Goal: Task Accomplishment & Management: Manage account settings

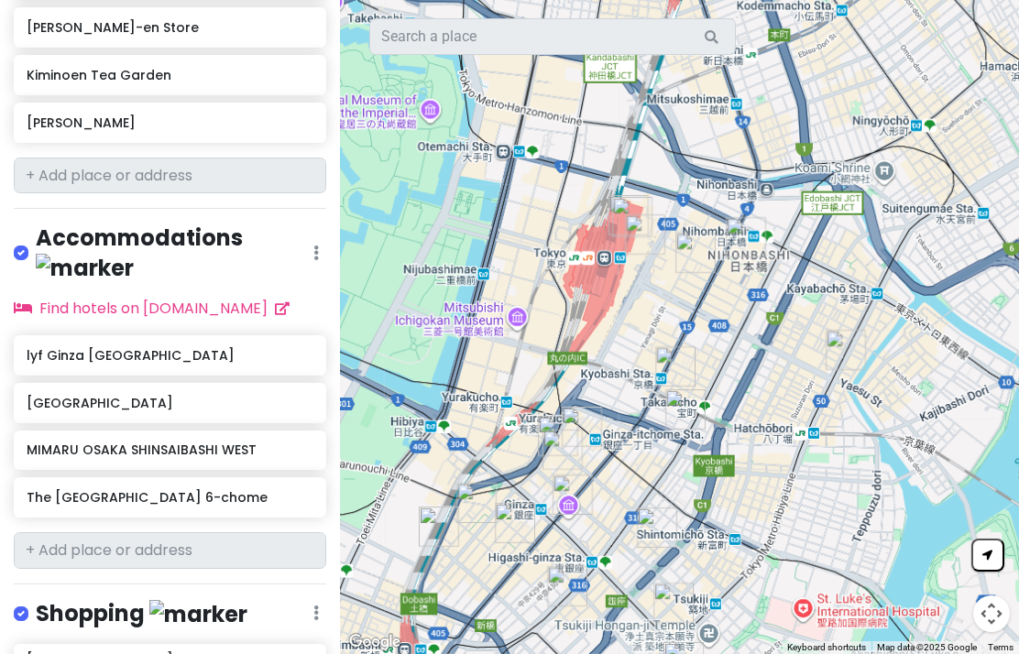
scroll to position [1286, 0]
click at [283, 348] on h6 "lyf Ginza [GEOGRAPHIC_DATA]" at bounding box center [170, 356] width 286 height 16
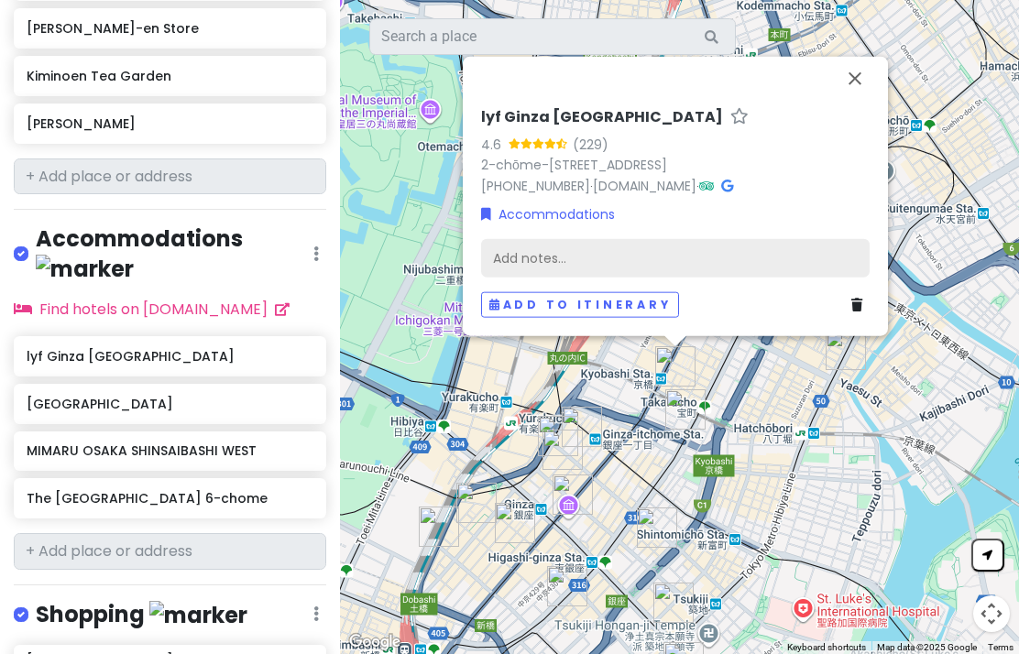
click at [713, 239] on div "Add notes..." at bounding box center [675, 258] width 389 height 38
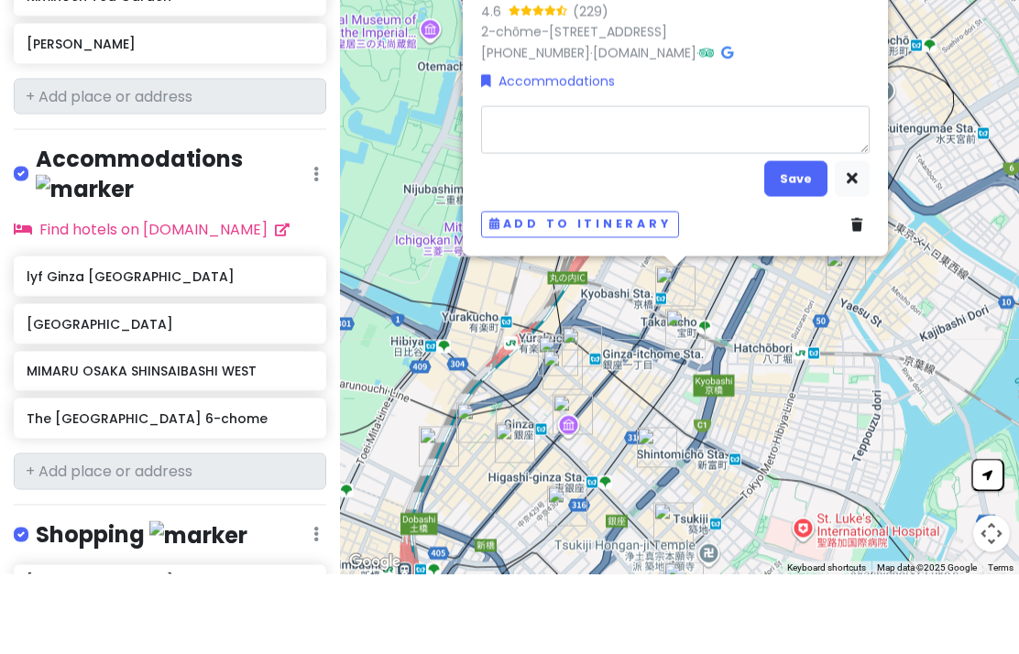
type textarea "x"
type textarea "1"
type textarea "x"
type textarea "11"
type textarea "x"
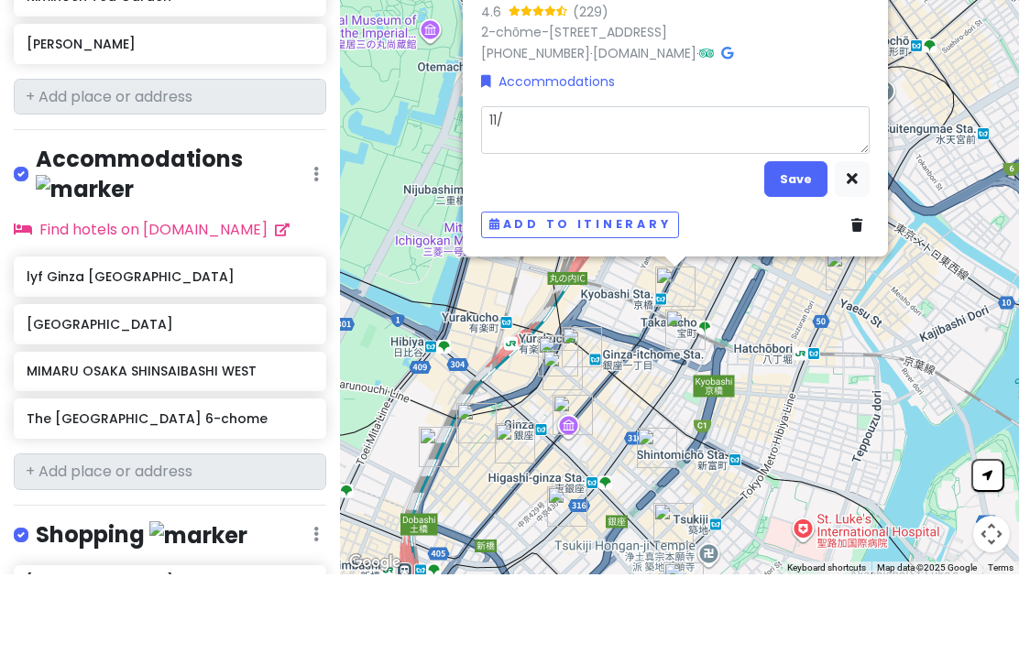
type textarea "11/8"
type textarea "x"
type textarea "11/8-"
type textarea "x"
type textarea "11/8-1"
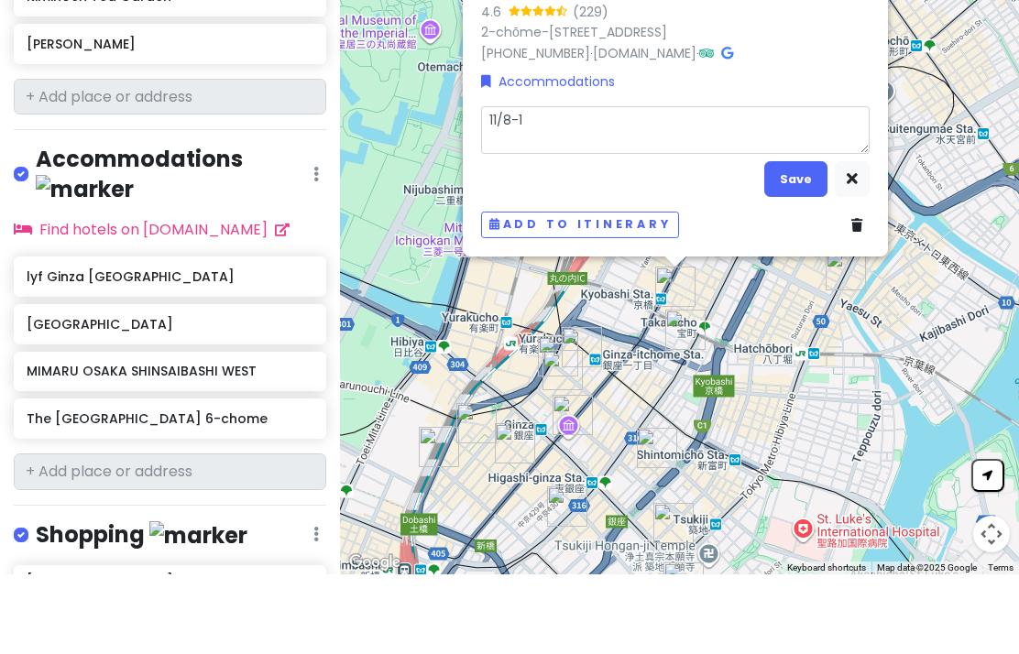
type textarea "x"
type textarea "11/8-11"
type textarea "x"
type textarea "11/8-11/1"
type textarea "x"
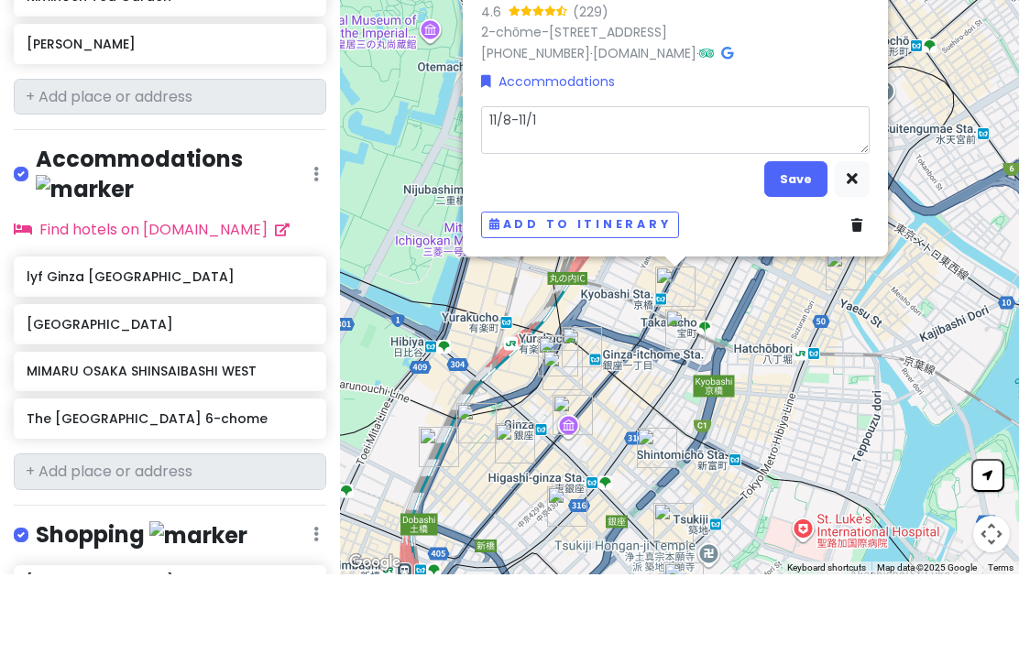
type textarea "11/8-11/10"
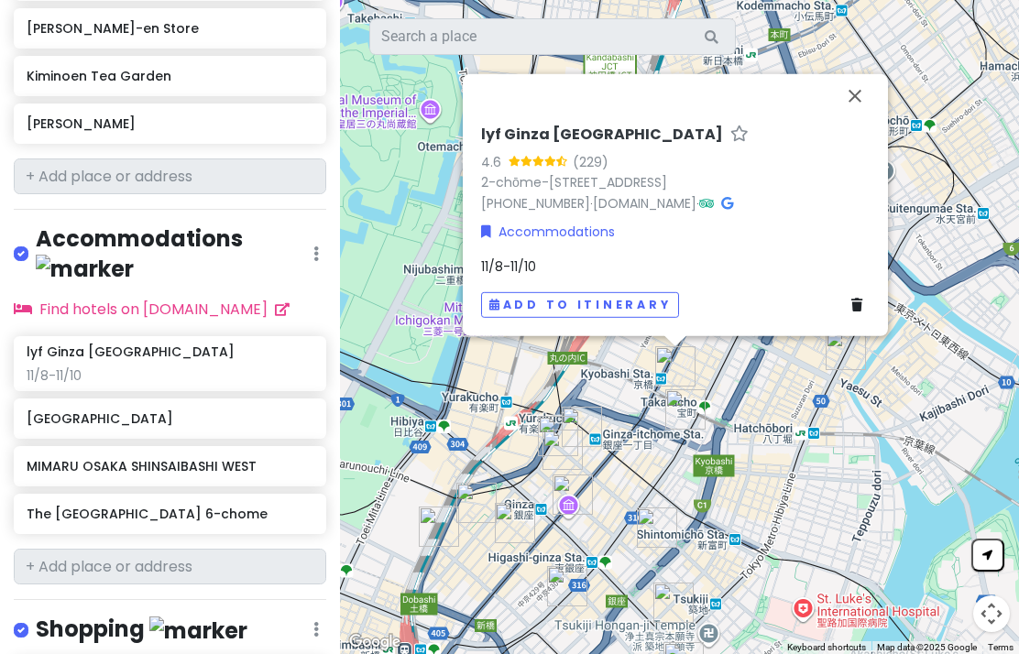
click at [39, 399] on div "[GEOGRAPHIC_DATA]" at bounding box center [170, 419] width 312 height 40
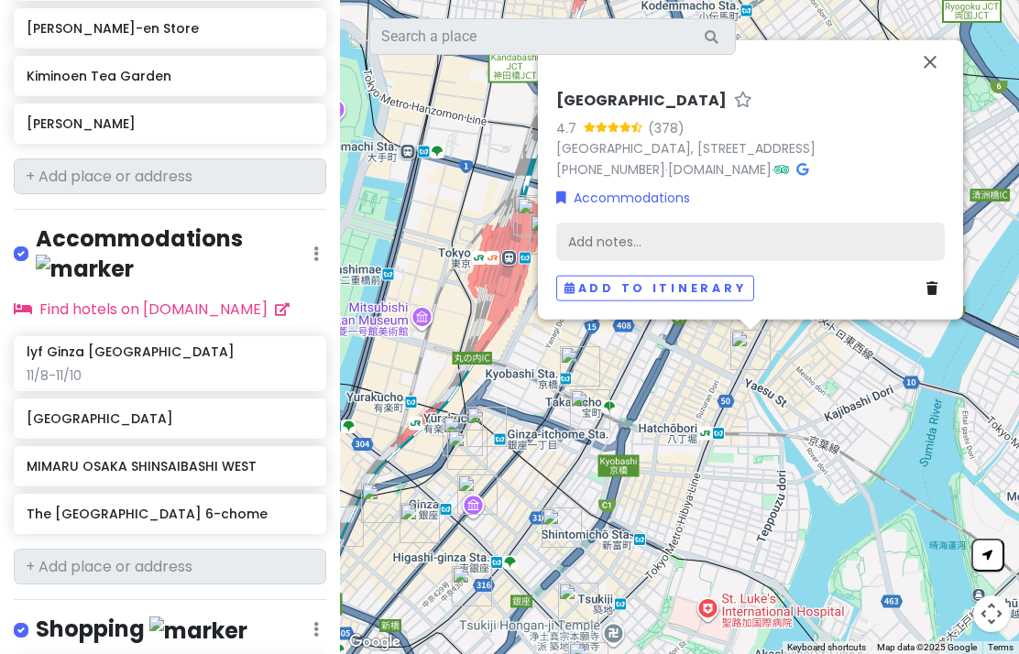
click at [800, 223] on div "Add notes..." at bounding box center [750, 242] width 389 height 38
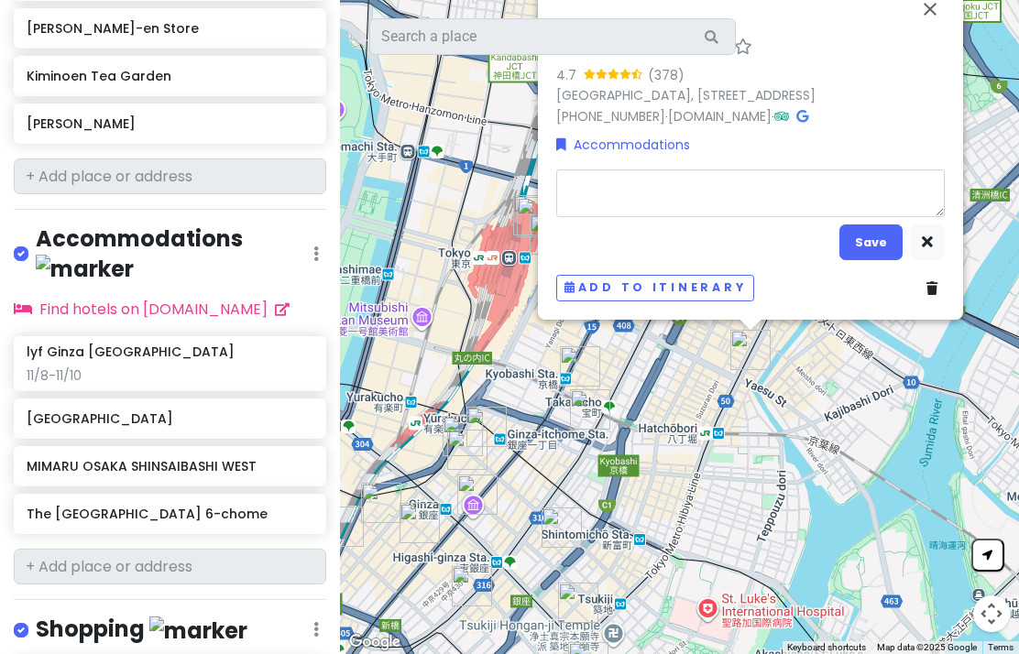
type textarea "x"
type textarea "1"
type textarea "x"
type textarea "110"
type textarea "x"
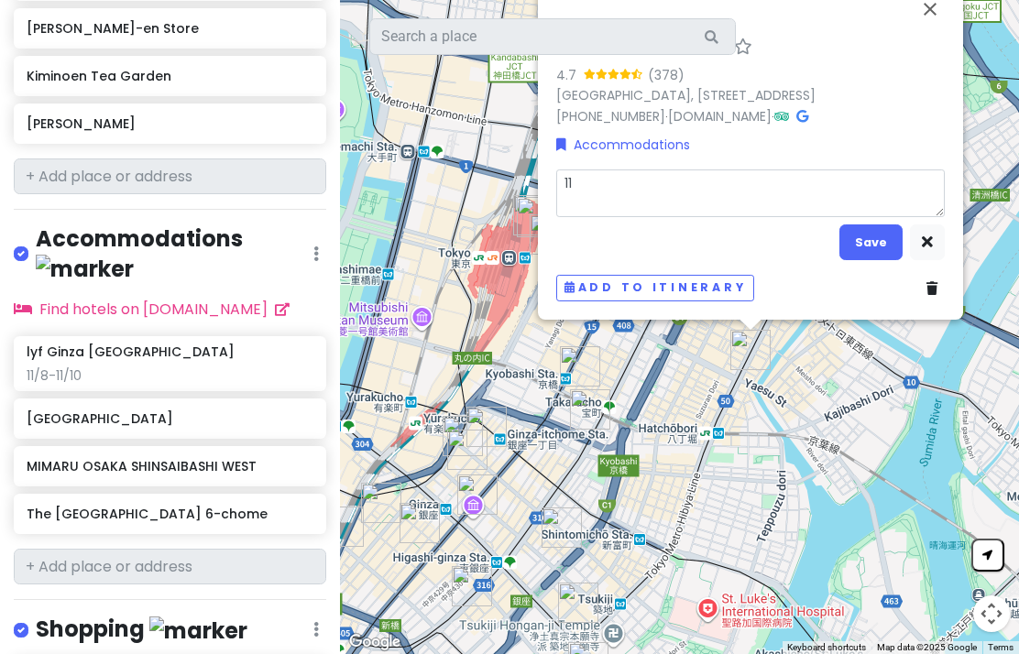
type textarea "11/"
type textarea "x"
type textarea "11/0"
type textarea "x"
type textarea "11/"
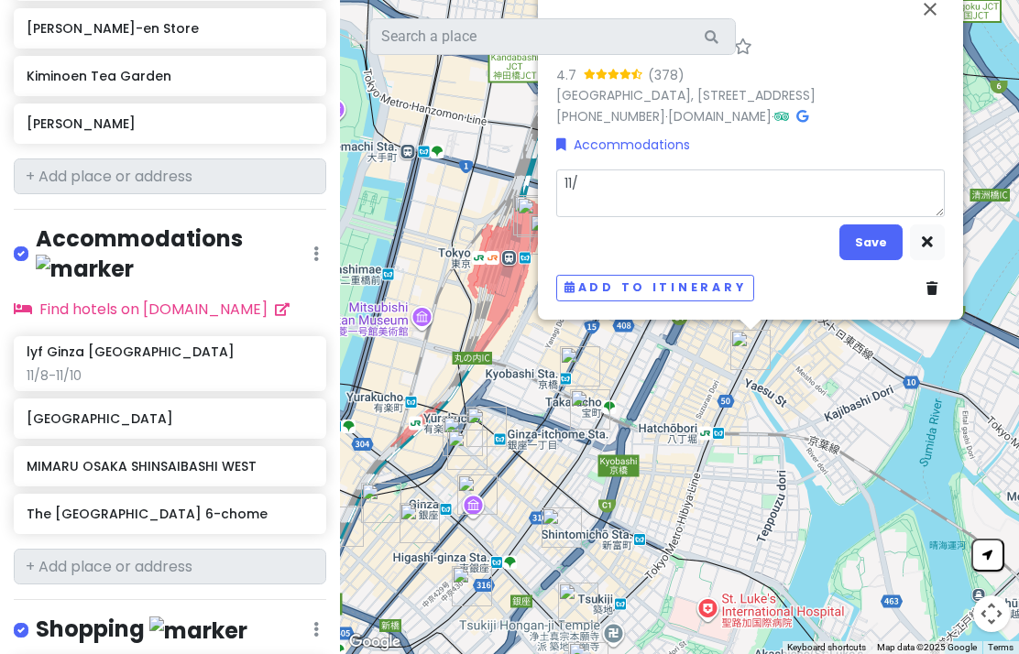
type textarea "x"
type textarea "11/10"
type textarea "x"
type textarea "11/10-"
type textarea "x"
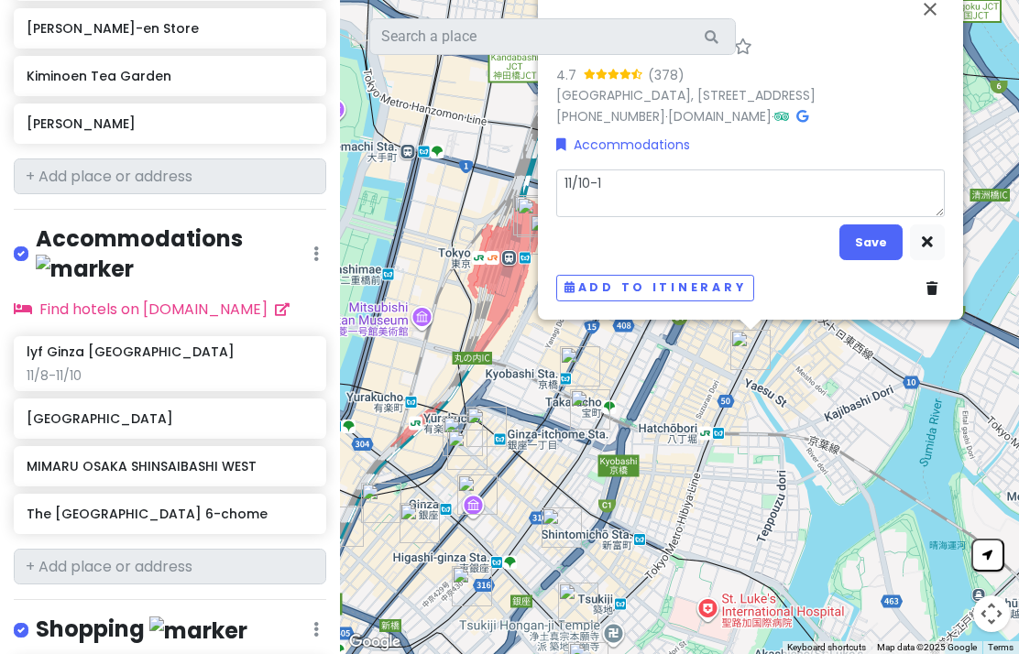
type textarea "11/10-11"
type textarea "x"
type textarea "11/10-11/"
type textarea "x"
type textarea "11/10-11/1"
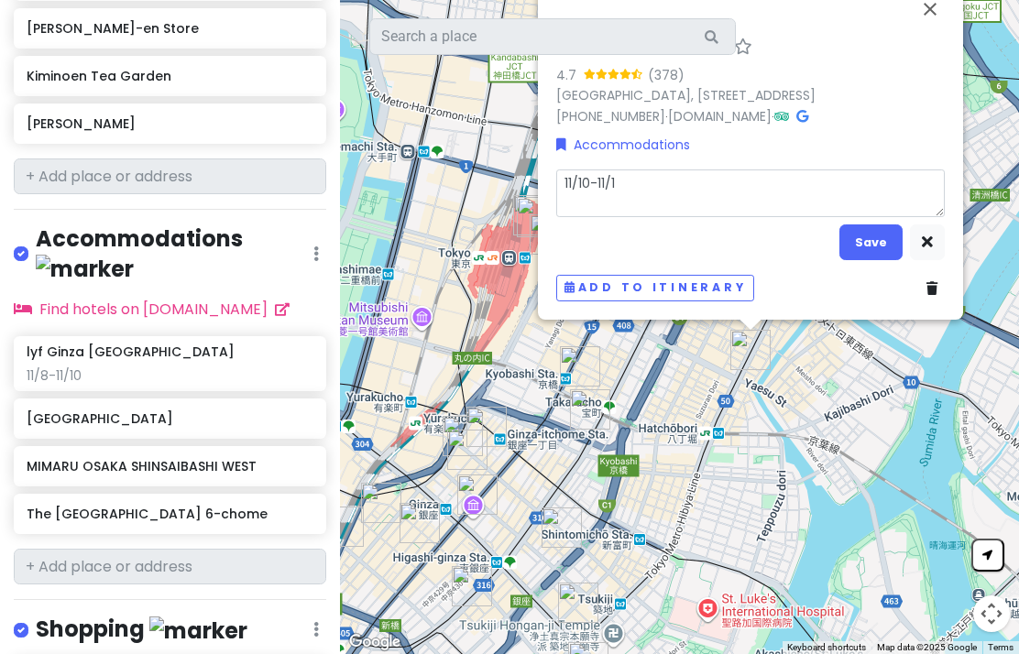
type textarea "x"
type textarea "11/10-11/14"
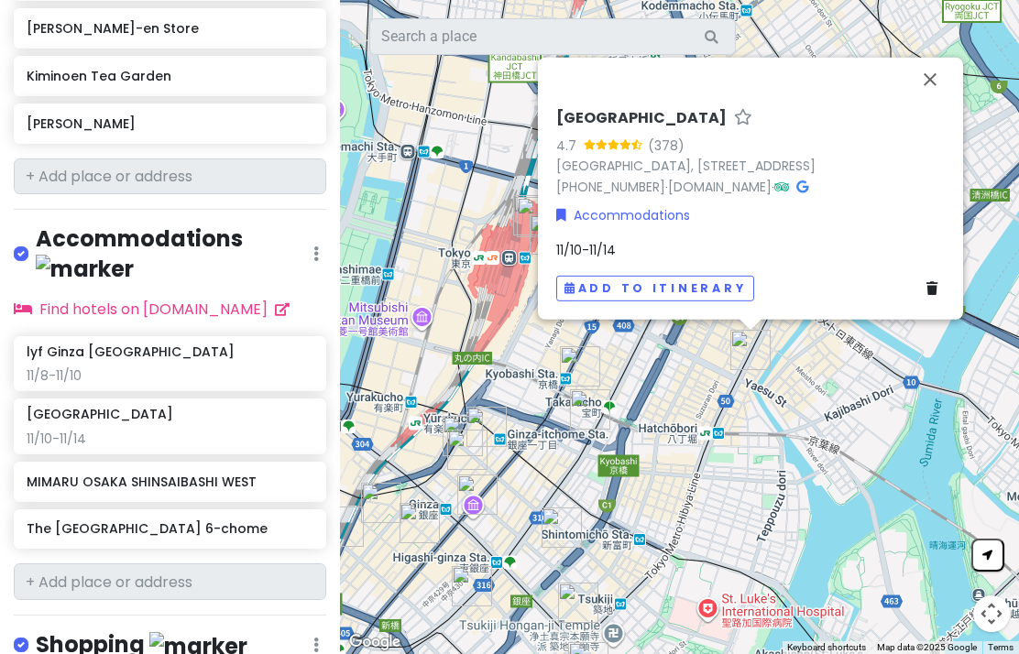
click at [56, 469] on div "MIMARU OSAKA SHINSAIBASHI WEST" at bounding box center [170, 482] width 286 height 26
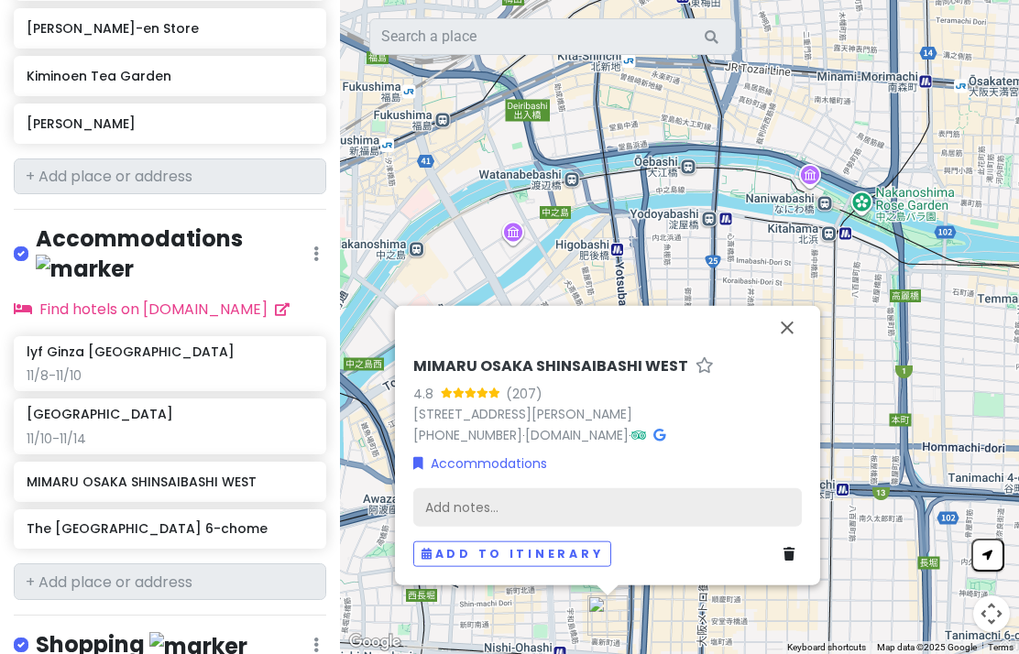
click at [648, 488] on div "Add notes..." at bounding box center [607, 507] width 389 height 38
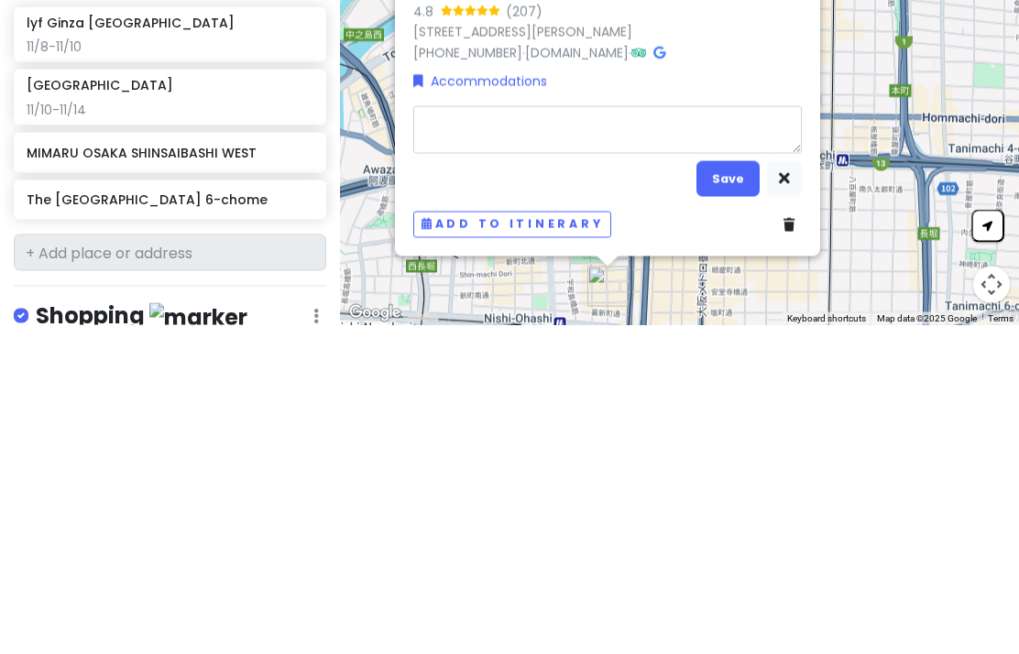
type textarea "1"
type textarea "x"
type textarea "11"
type textarea "x"
type textarea "11/1"
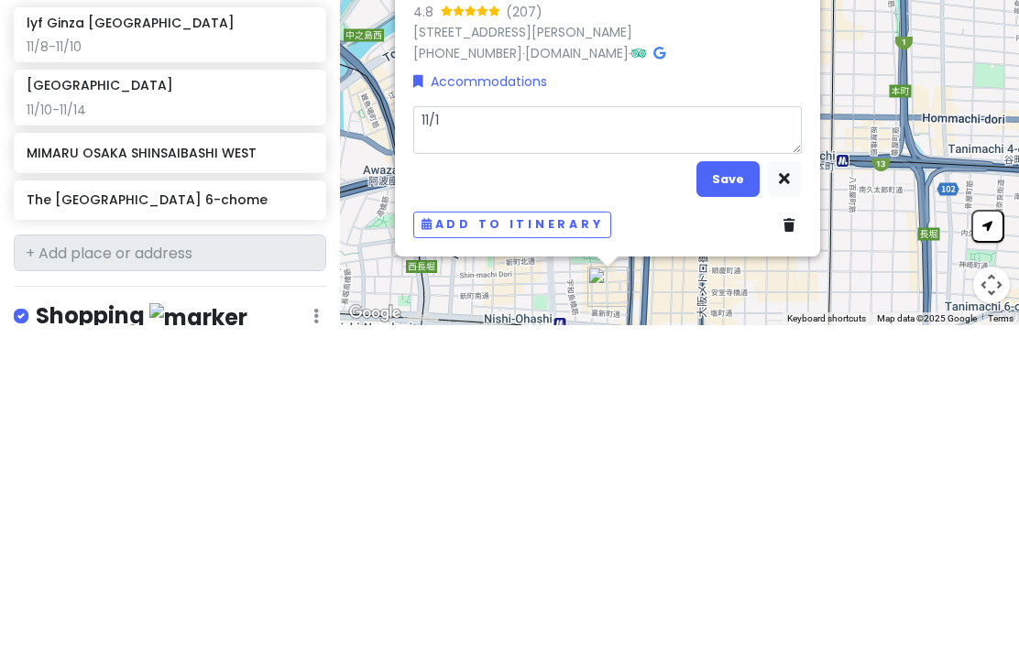
type textarea "x"
type textarea "11/18"
type textarea "x"
type textarea "11/18-"
type textarea "x"
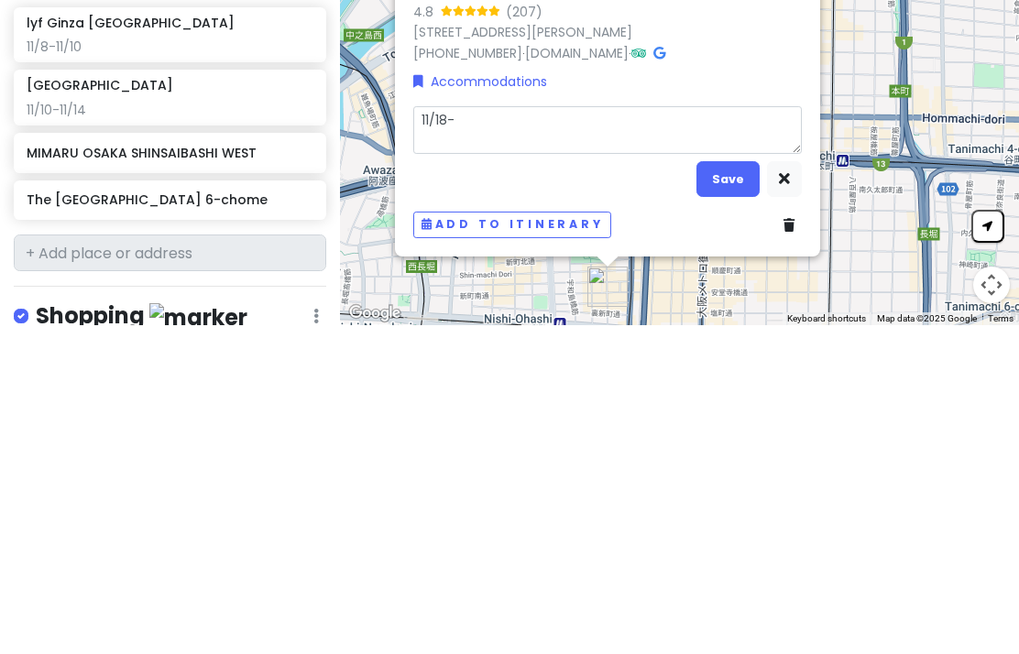
type textarea "11/18-1"
type textarea "x"
type textarea "11/18-11"
type textarea "x"
type textarea "11/18-11/1"
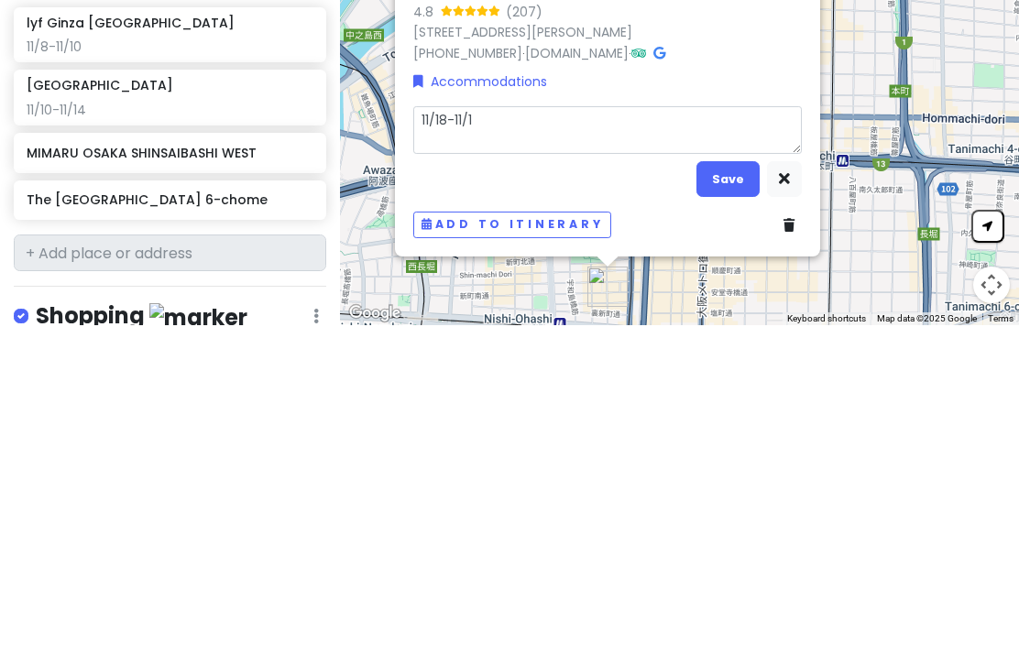
type textarea "x"
type textarea "11/18-11/19"
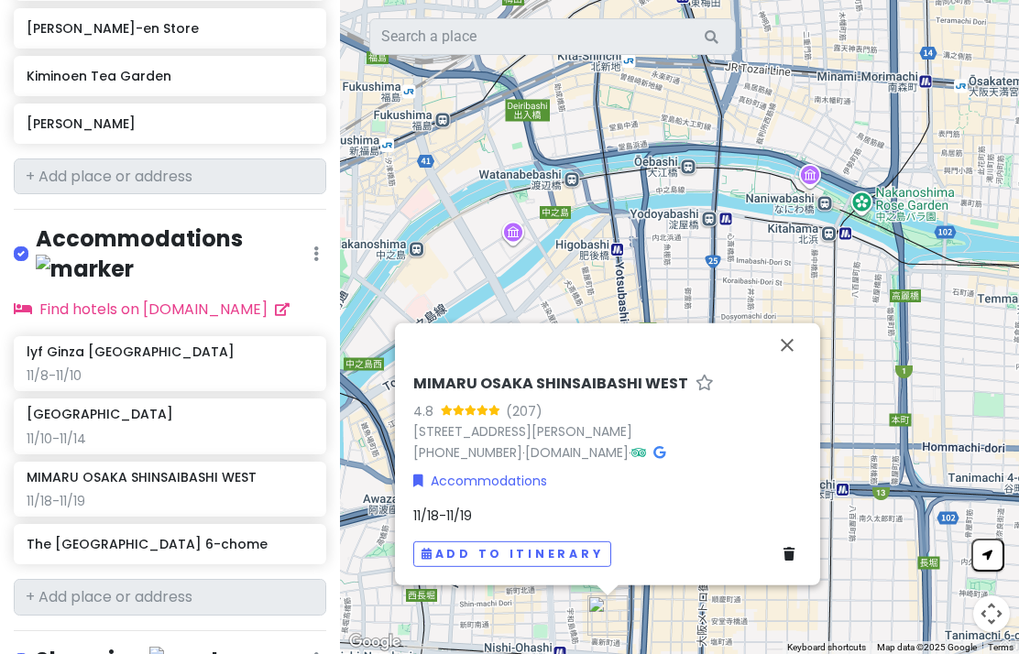
click at [53, 536] on h6 "The [GEOGRAPHIC_DATA] 6-chome" at bounding box center [170, 544] width 286 height 16
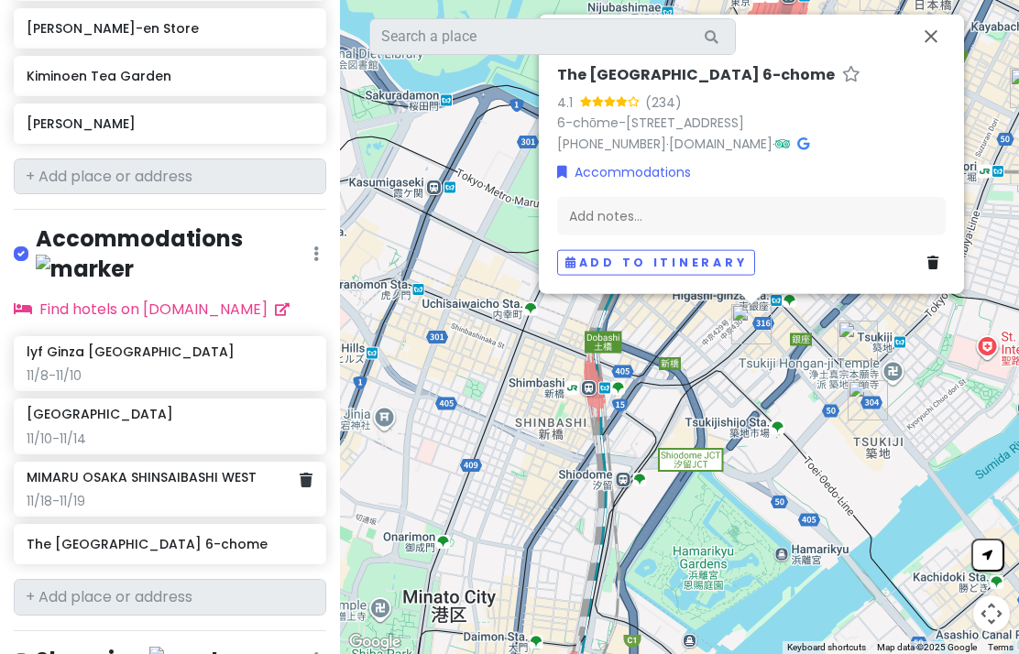
click at [54, 493] on div "11/18-11/19" at bounding box center [170, 501] width 286 height 16
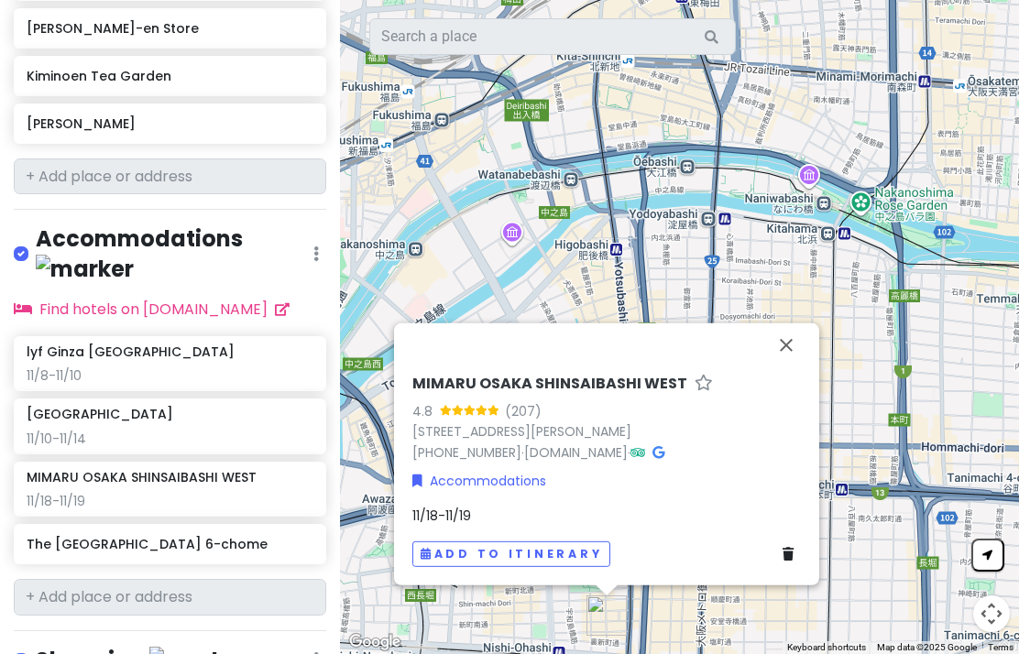
click at [636, 506] on div "11/18-11/19" at bounding box center [606, 516] width 389 height 20
type textarea "x"
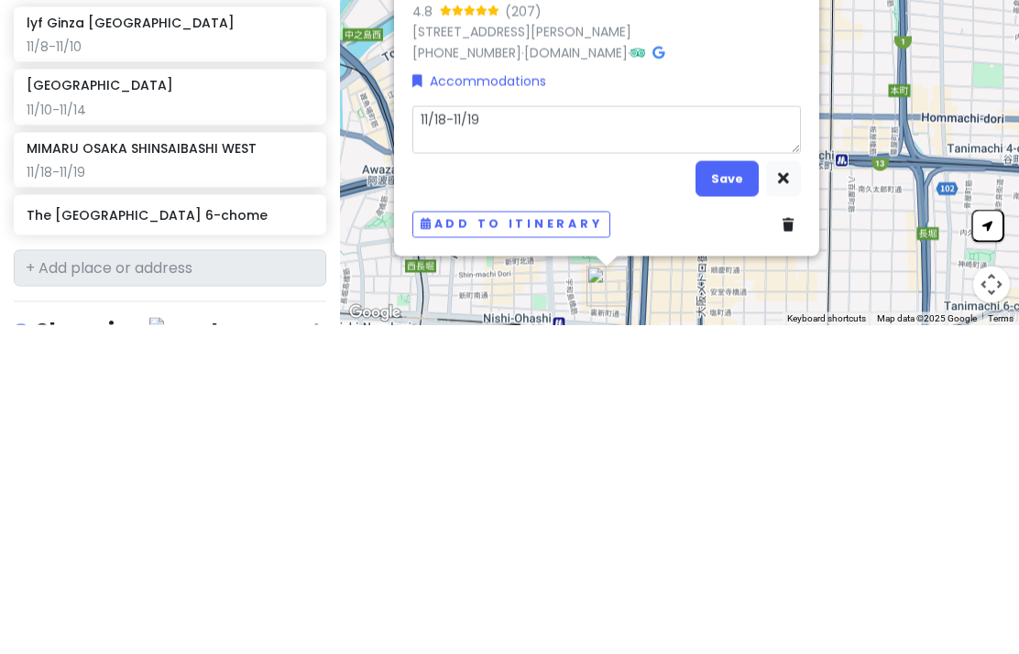
click at [611, 435] on textarea "11/18-11/19" at bounding box center [606, 459] width 389 height 48
type textarea "11/18-11/1"
type textarea "x"
type textarea "11/18-11/"
type textarea "x"
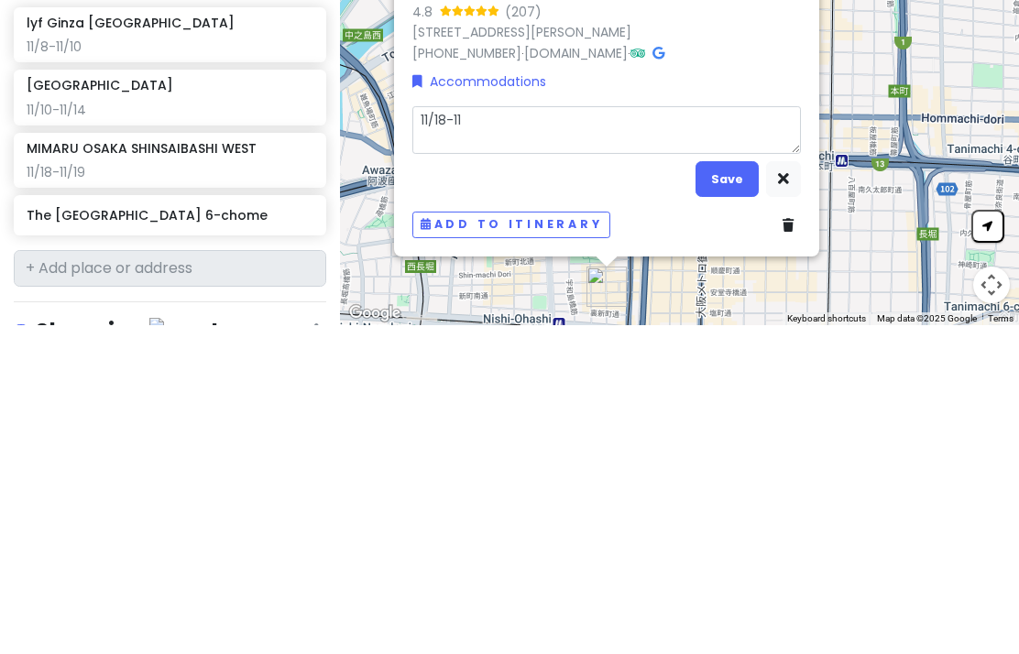
type textarea "11/18-1"
type textarea "x"
type textarea "11/18-"
type textarea "x"
type textarea "11/1"
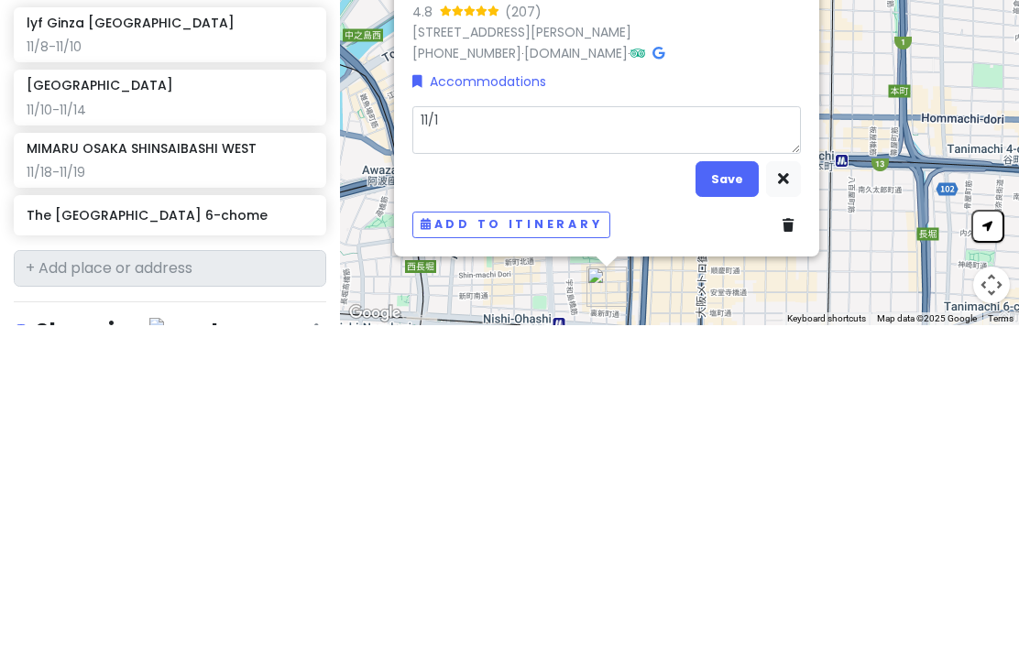
type textarea "x"
type textarea "11/14"
type textarea "x"
type textarea "11/14-1"
type textarea "x"
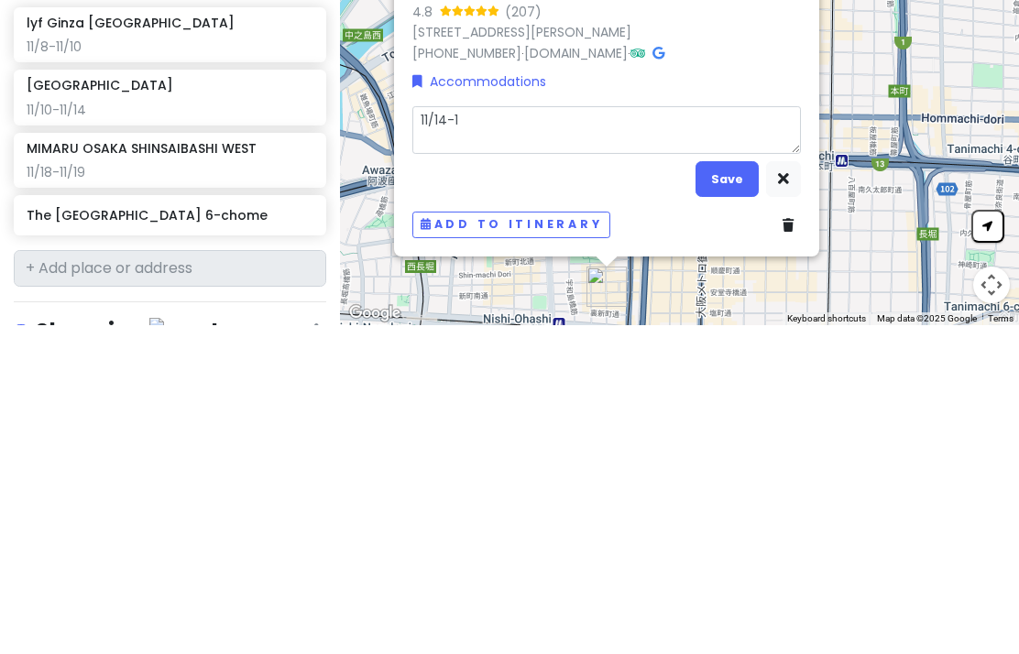
type textarea "11/14-11"
type textarea "x"
type textarea "11/14-11/1"
type textarea "x"
type textarea "11/14-11/1"
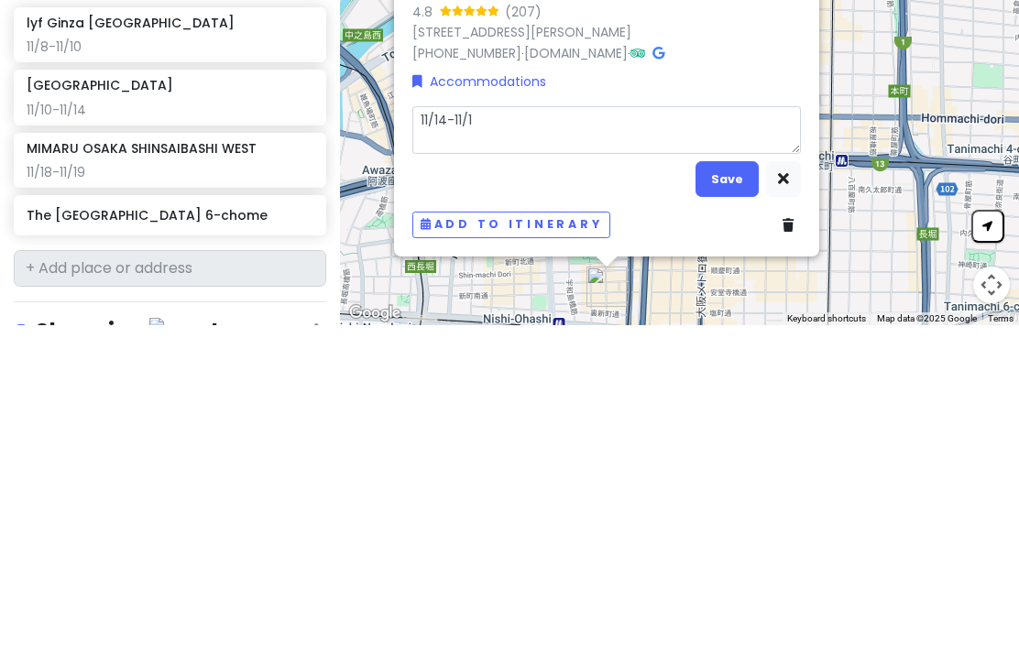
type textarea "x"
type textarea "11/14-11/18"
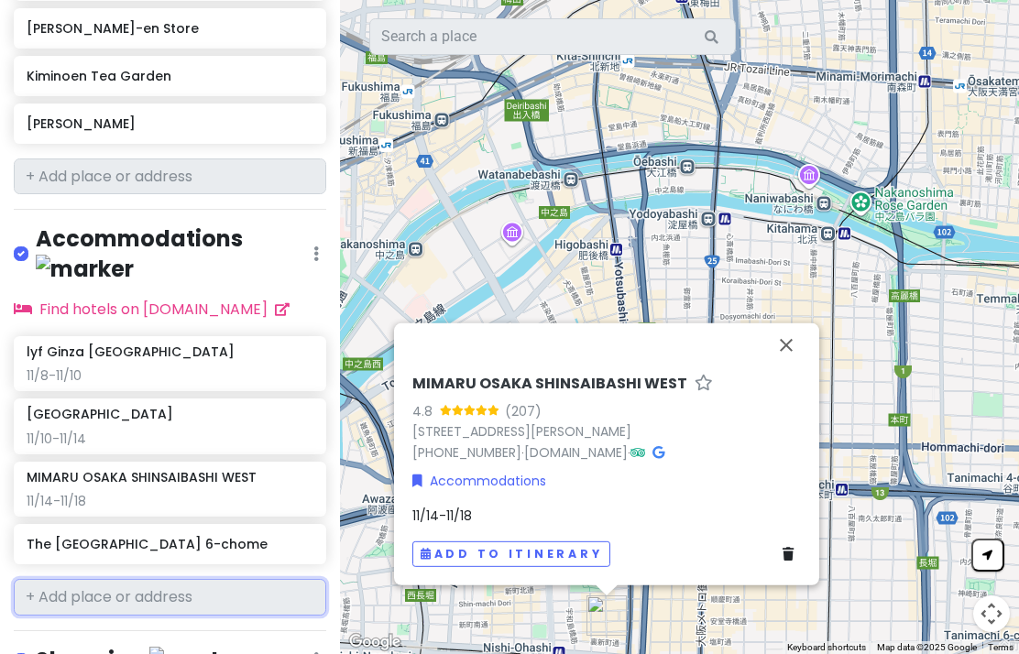
click at [54, 579] on input "text" at bounding box center [170, 597] width 312 height 37
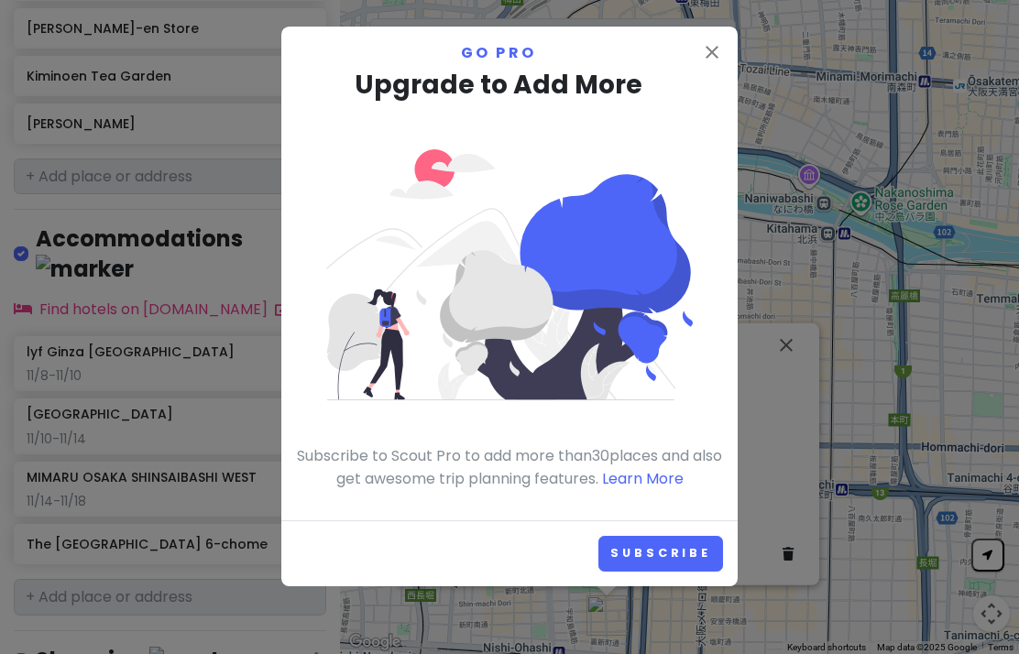
click at [713, 59] on icon "close" at bounding box center [712, 52] width 22 height 22
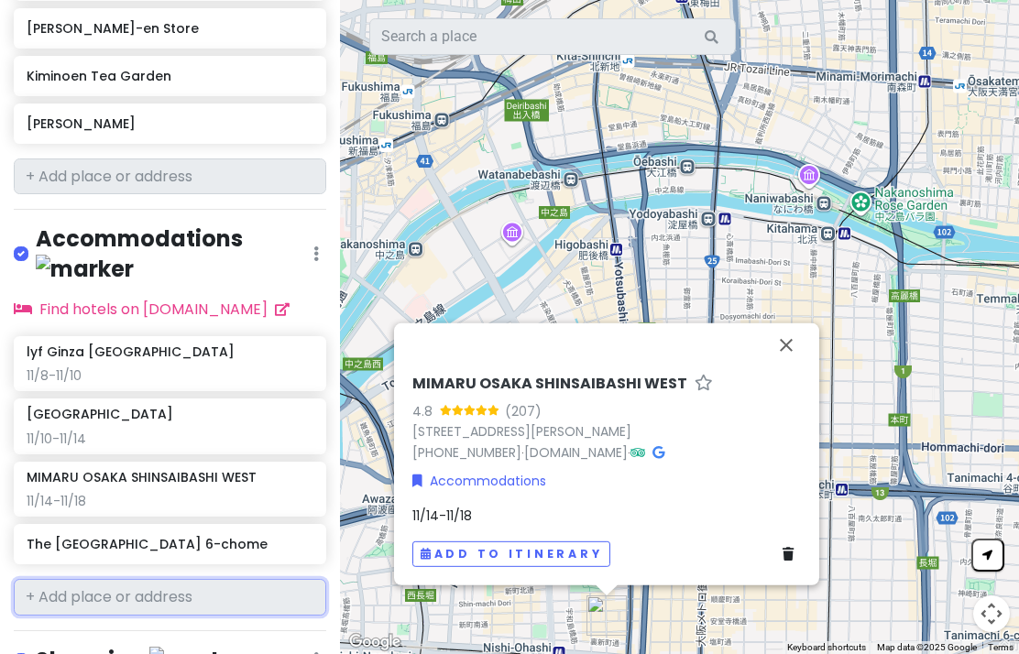
click at [60, 536] on h6 "The [GEOGRAPHIC_DATA] 6-chome" at bounding box center [170, 544] width 286 height 16
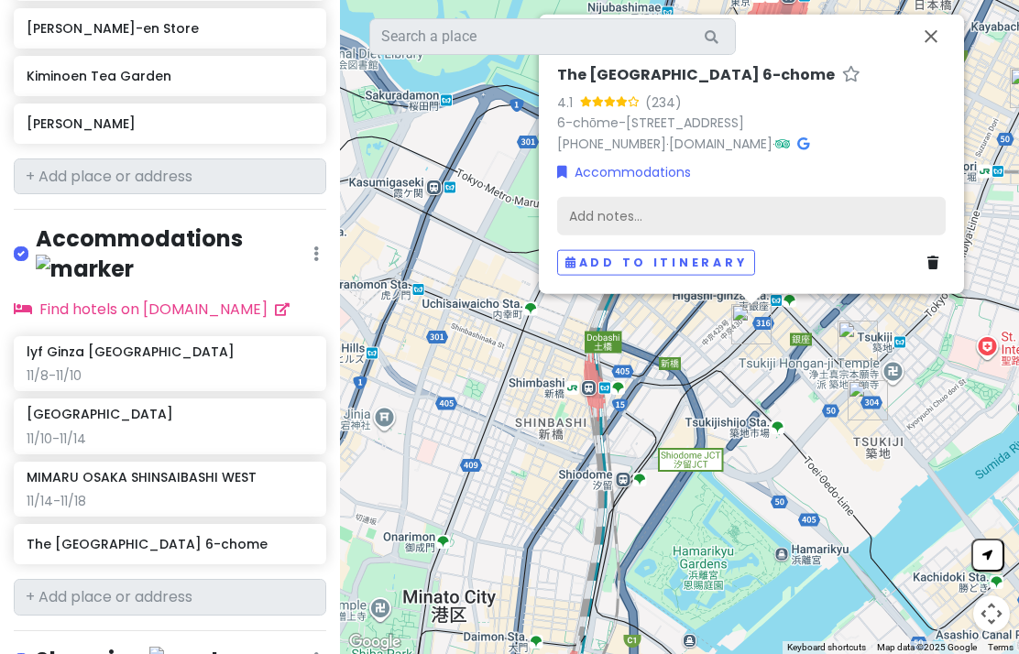
click at [845, 197] on div "Add notes..." at bounding box center [751, 216] width 389 height 38
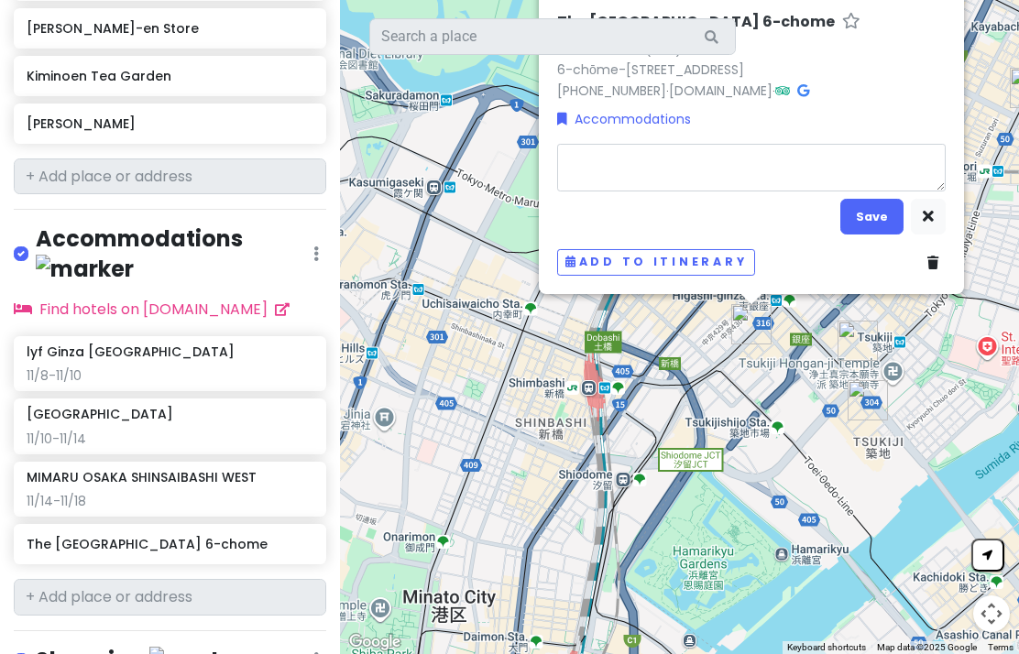
type textarea "x"
type textarea "1"
type textarea "x"
type textarea "11"
type textarea "x"
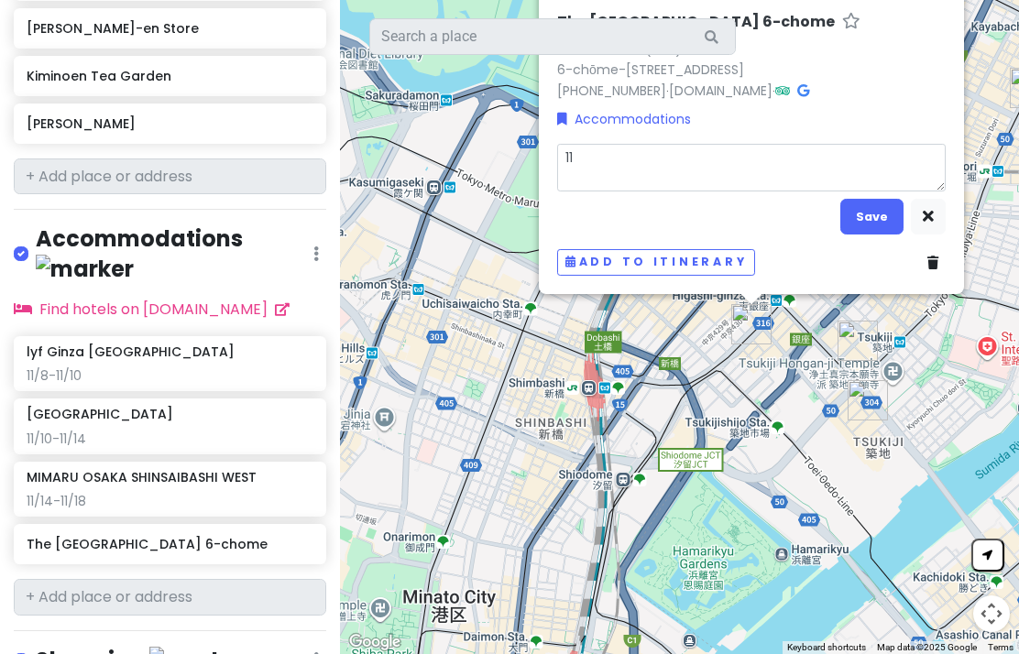
type textarea "11/"
type textarea "x"
type textarea "11/1"
type textarea "x"
type textarea "11/18"
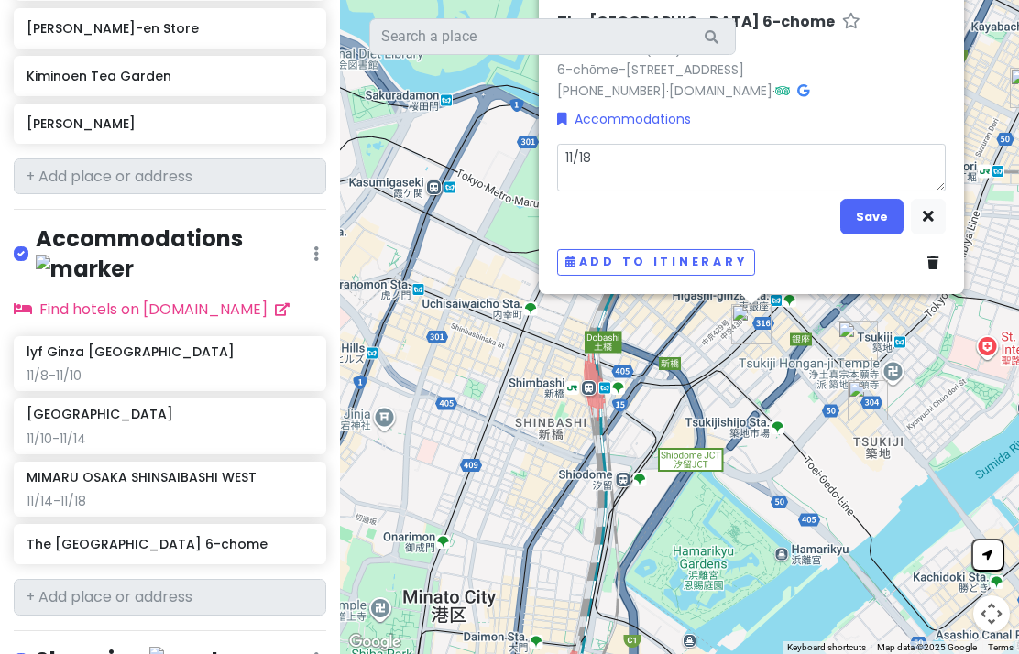
type textarea "x"
type textarea "11/18-1"
type textarea "x"
type textarea "11/18-11"
type textarea "x"
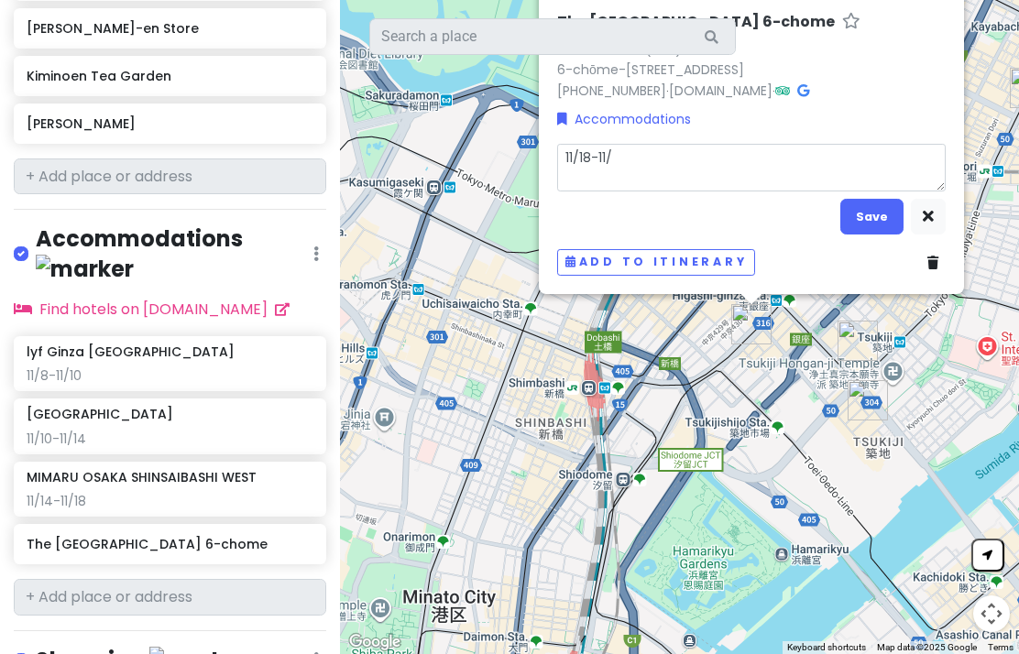
type textarea "11/18-11/1"
type textarea "x"
type textarea "11/18-11/19"
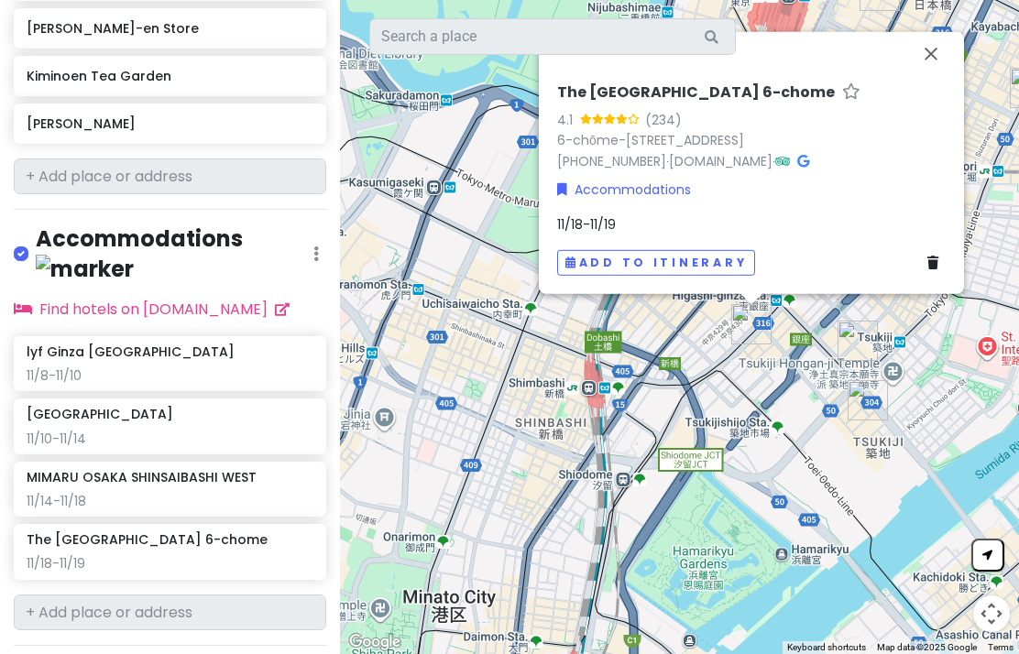
click at [923, 32] on button "Close" at bounding box center [931, 54] width 44 height 44
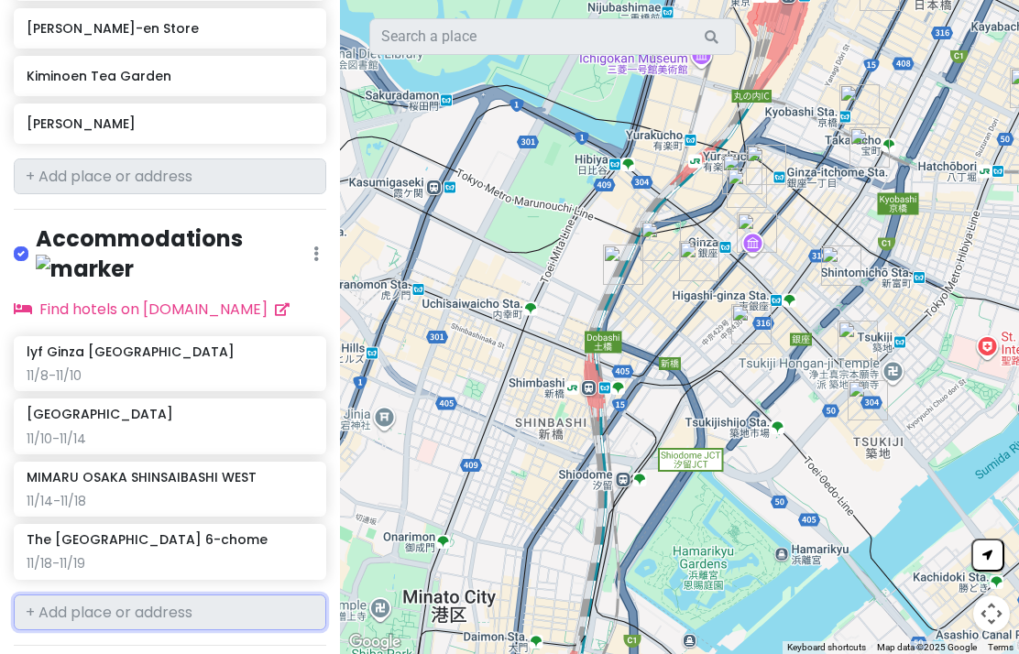
click at [250, 595] on input "text" at bounding box center [170, 613] width 312 height 37
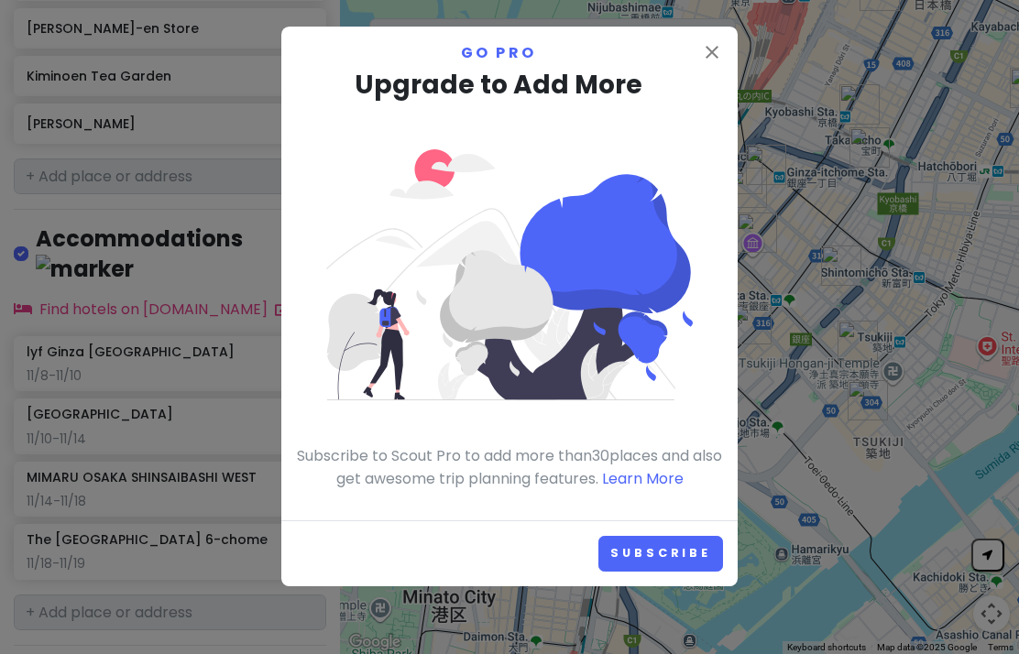
click at [705, 65] on button "close" at bounding box center [712, 54] width 22 height 26
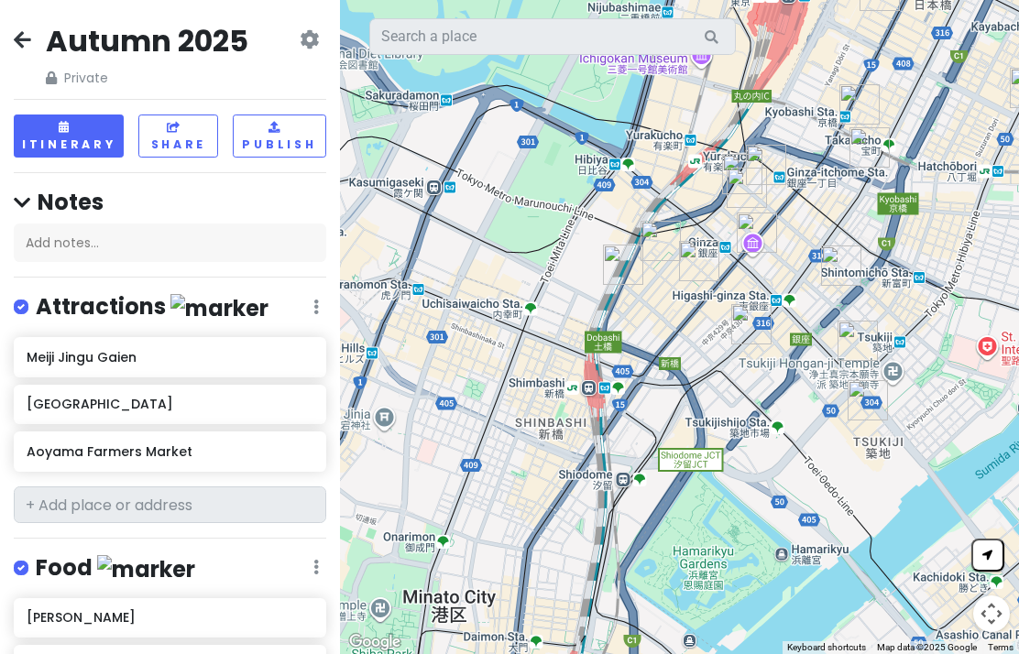
scroll to position [0, 0]
click at [279, 444] on h6 "Aoyama Farmers Market" at bounding box center [170, 452] width 286 height 16
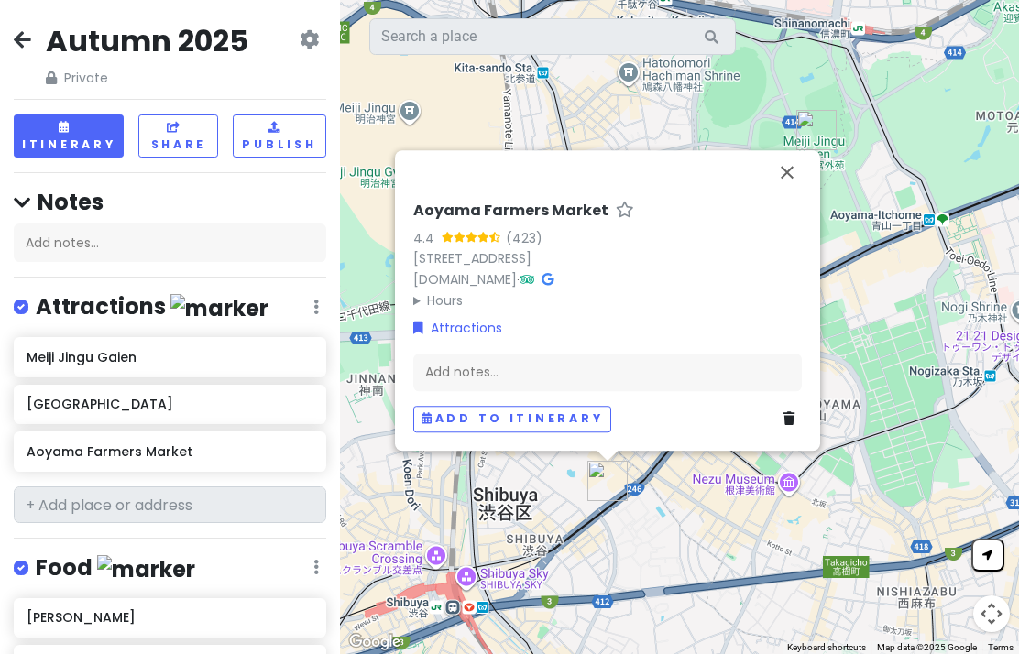
click at [471, 270] on link "[DOMAIN_NAME]" at bounding box center [465, 279] width 104 height 18
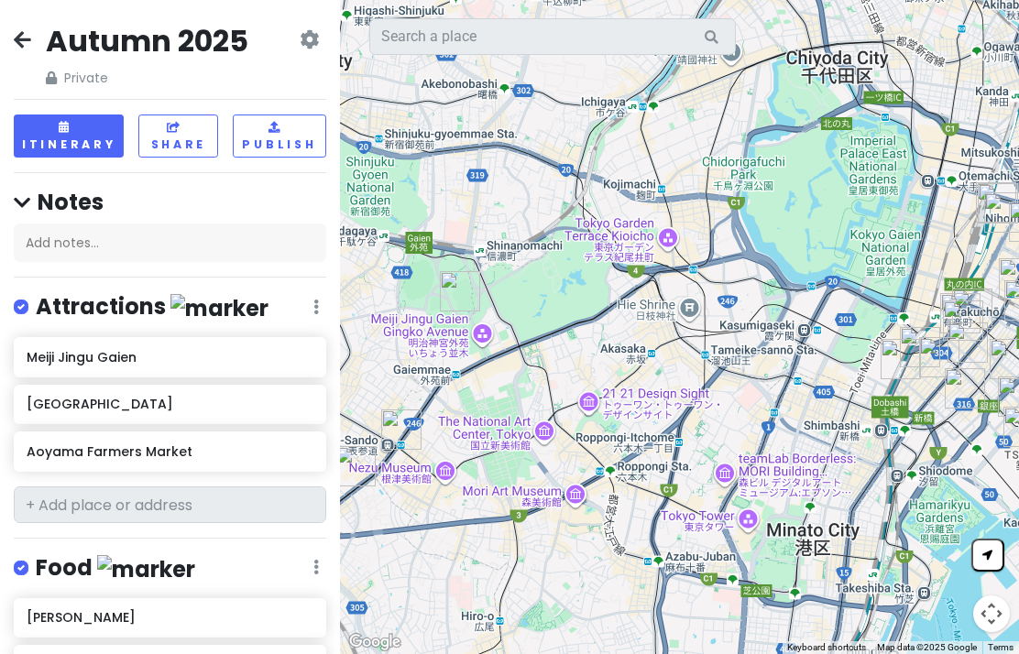
click at [254, 404] on h6 "[GEOGRAPHIC_DATA]" at bounding box center [170, 404] width 286 height 16
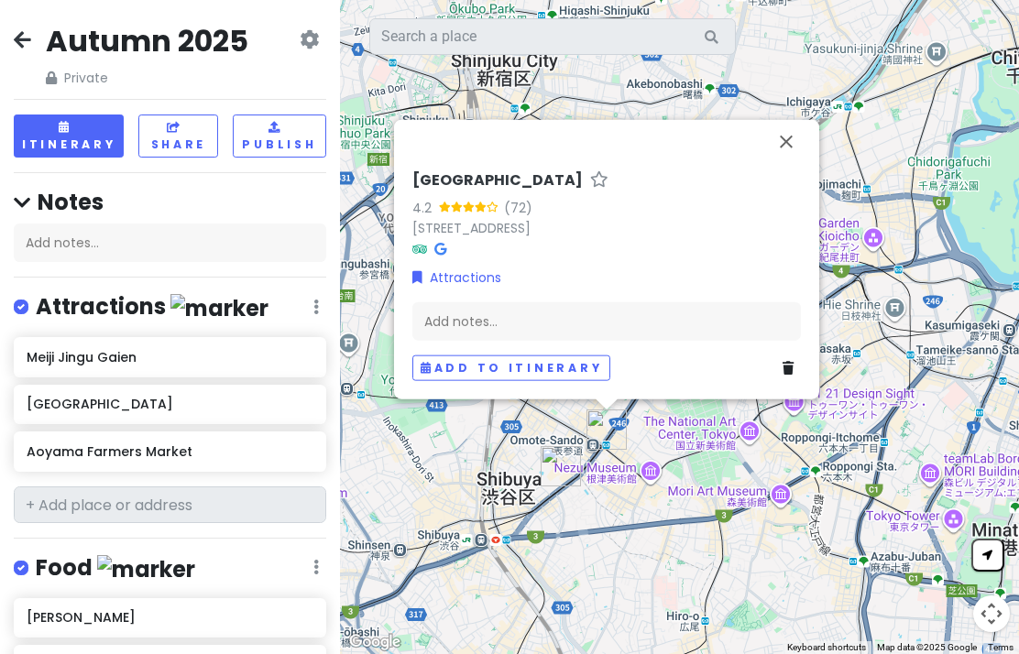
click at [780, 164] on button "Close" at bounding box center [786, 142] width 44 height 44
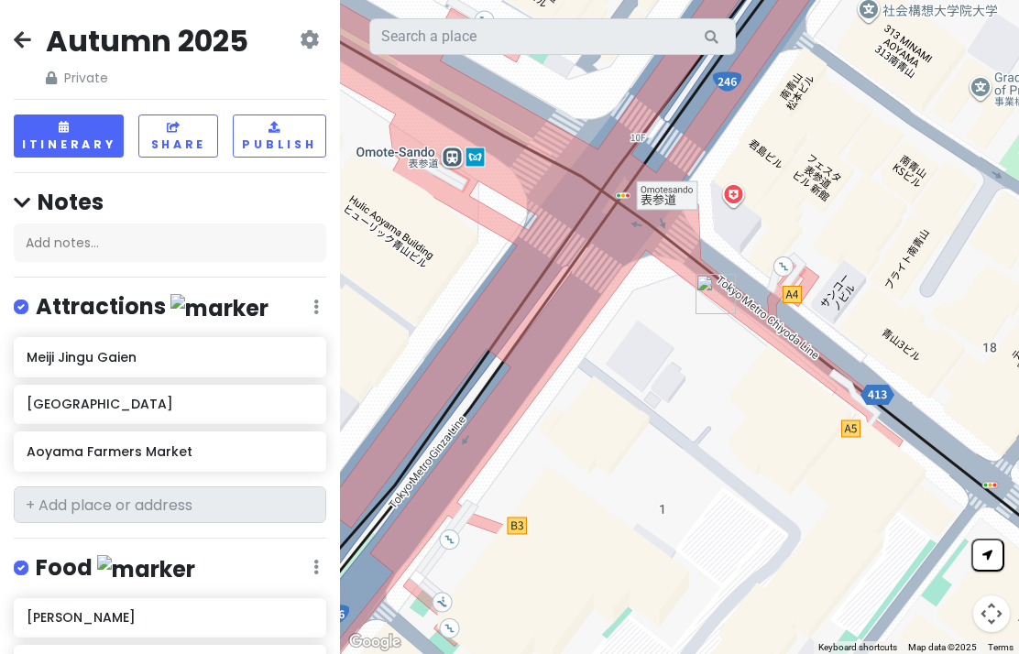
click at [235, 401] on h6 "[GEOGRAPHIC_DATA]" at bounding box center [170, 404] width 286 height 16
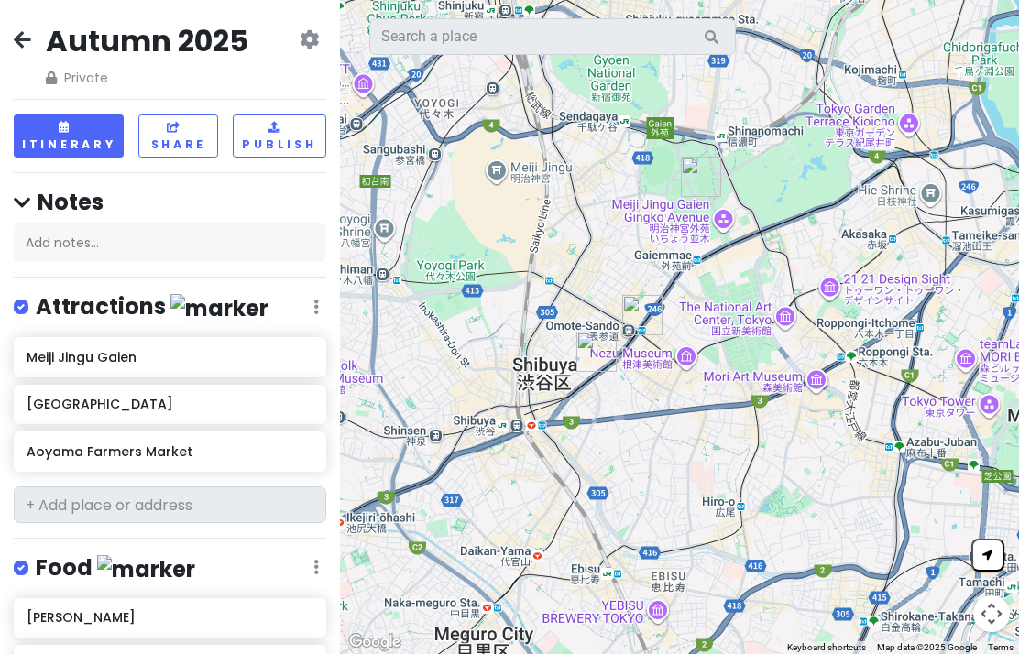
click at [16, 49] on link at bounding box center [22, 41] width 17 height 24
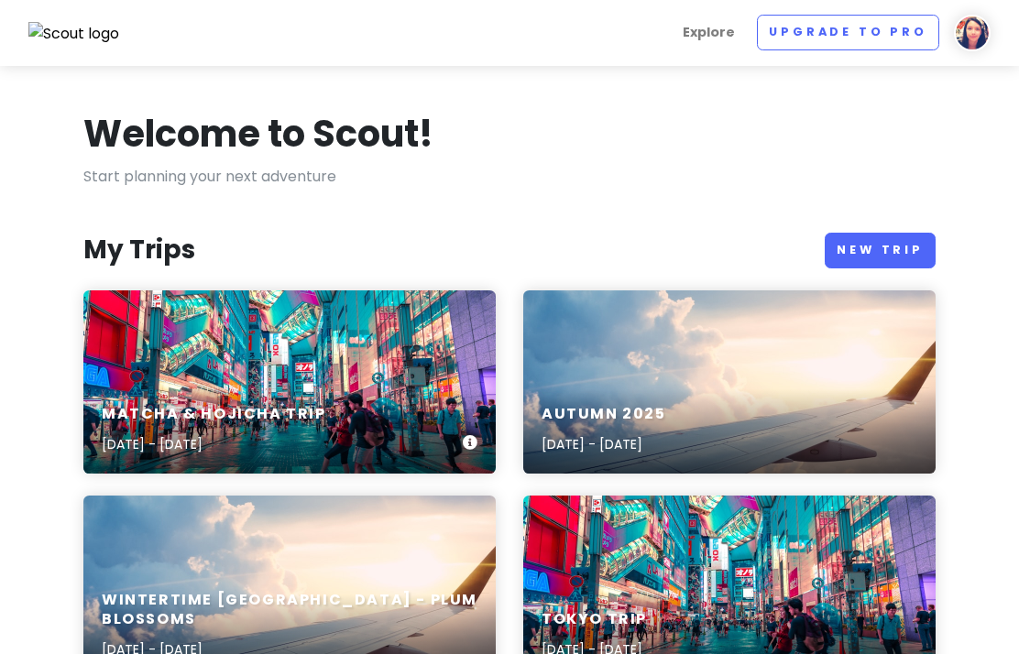
click at [269, 371] on div "Matcha & Hojicha Trip [DATE] - [DATE]" at bounding box center [289, 381] width 412 height 183
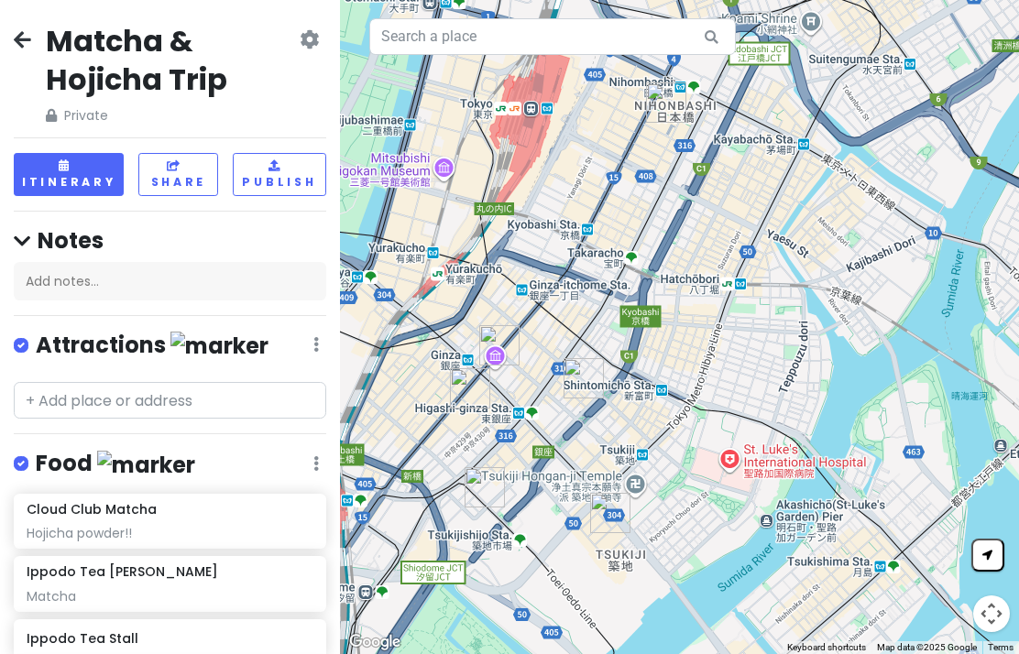
click at [28, 35] on icon at bounding box center [22, 39] width 17 height 15
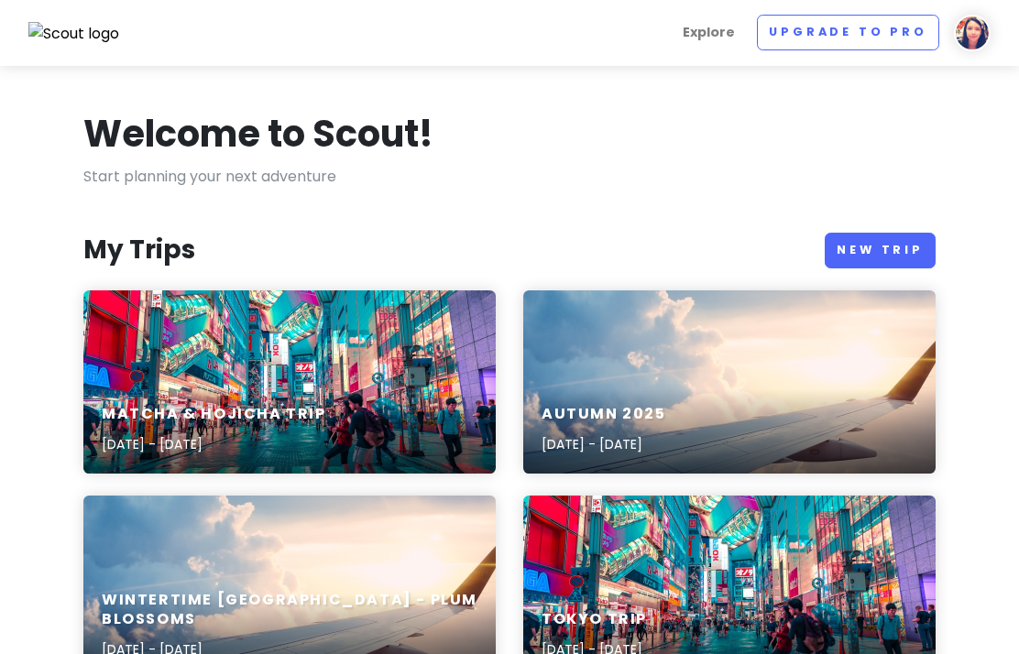
click at [684, 329] on div "Autumn [DATE], 2025 - [DATE]" at bounding box center [729, 381] width 412 height 183
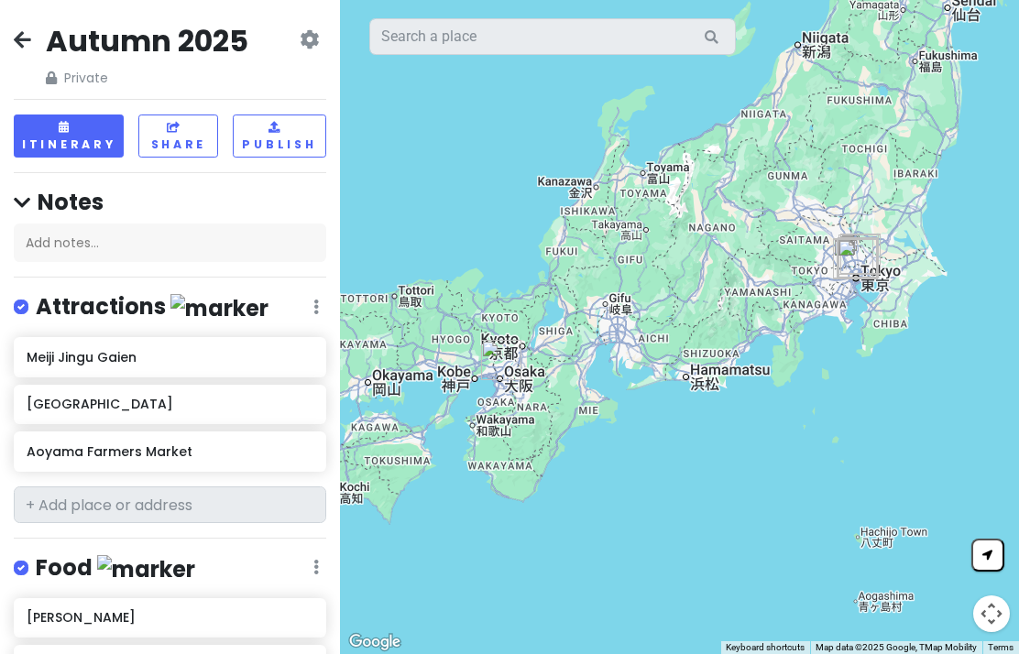
click at [29, 34] on icon at bounding box center [22, 39] width 17 height 15
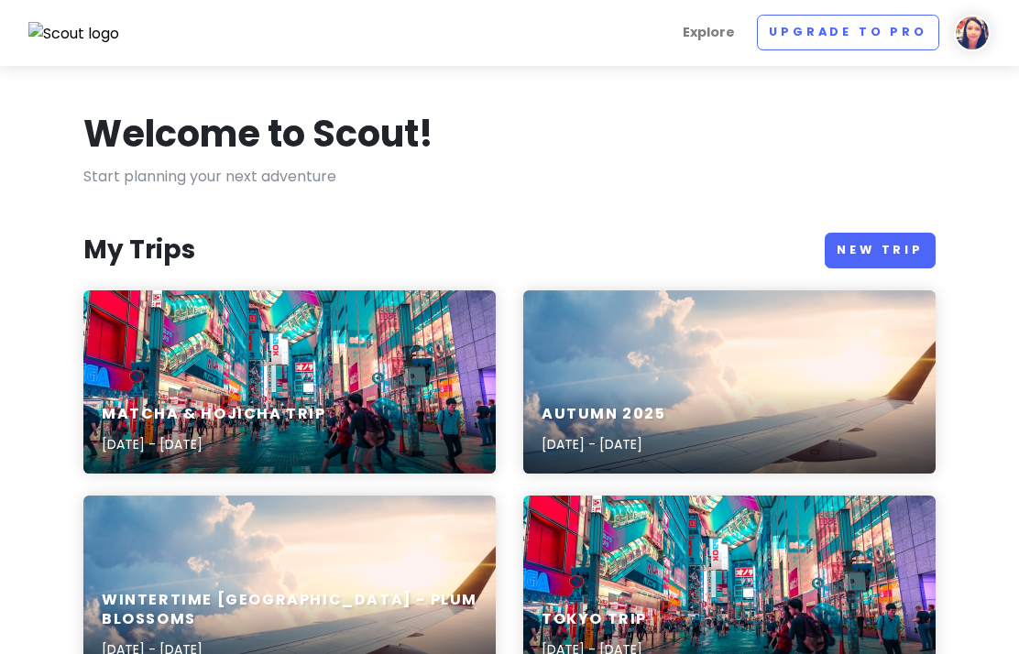
click at [897, 39] on link "Upgrade to Pro" at bounding box center [848, 33] width 182 height 36
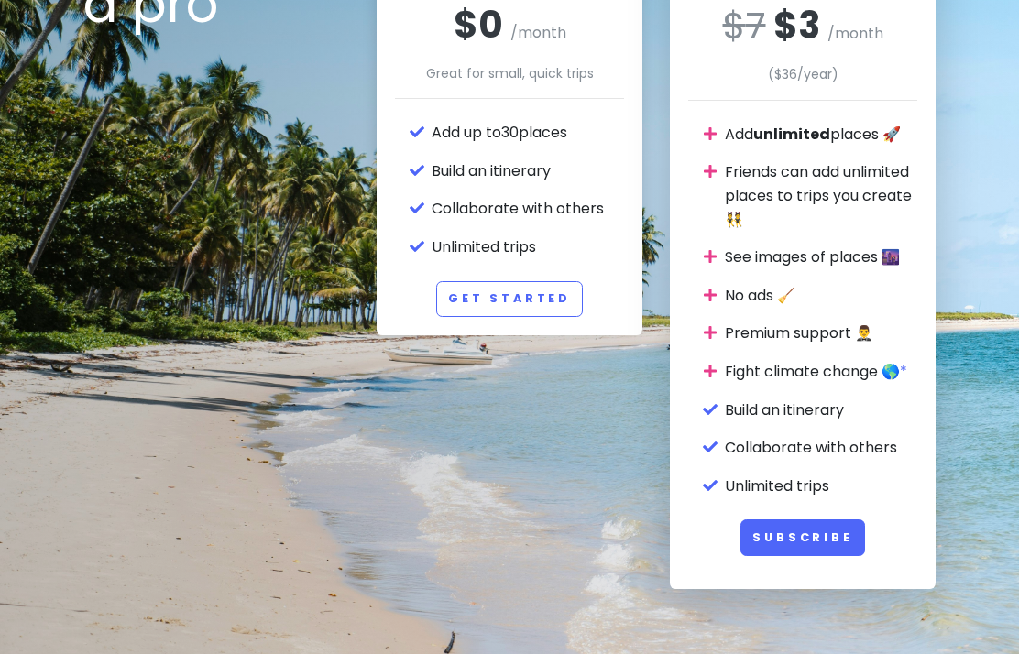
scroll to position [241, 0]
click at [842, 538] on button "Subscribe" at bounding box center [802, 539] width 125 height 36
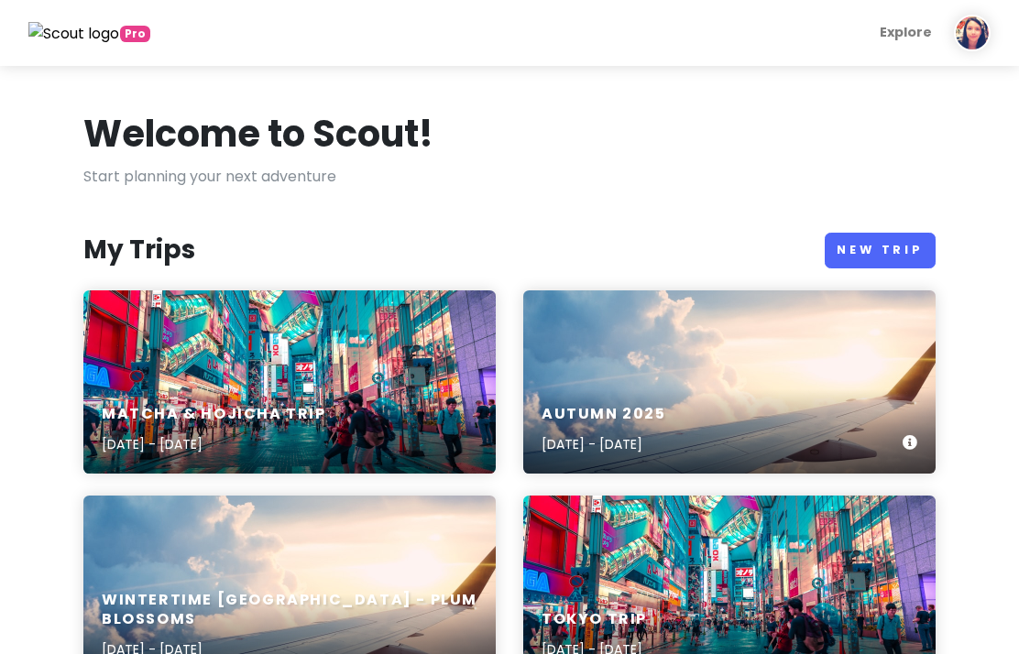
click at [602, 372] on div "Autumn [DATE], 2025 - [DATE]" at bounding box center [729, 381] width 412 height 183
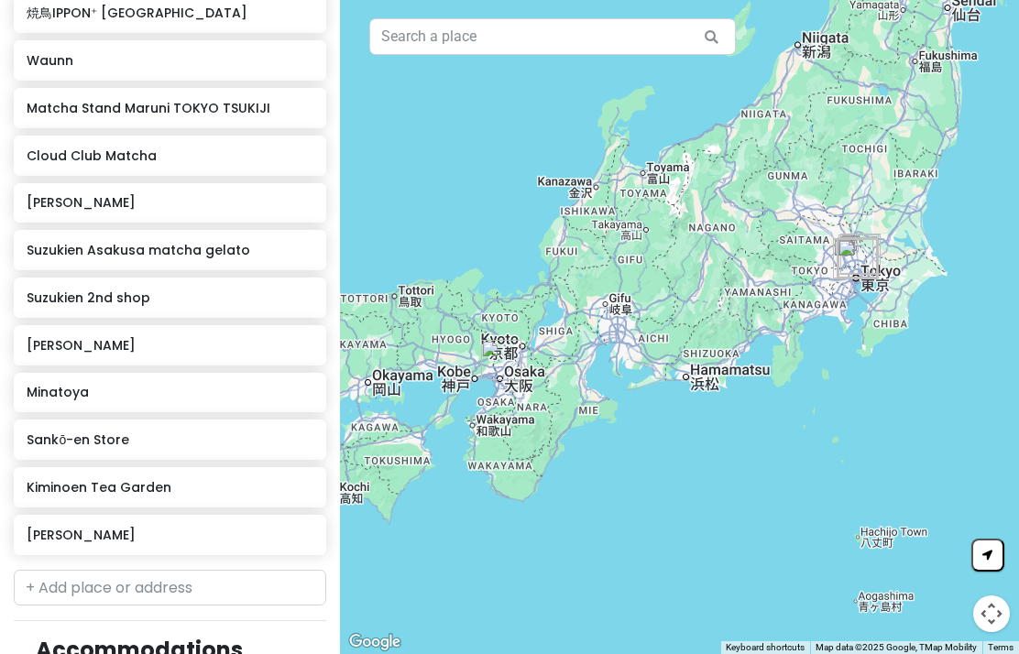
scroll to position [1060, 0]
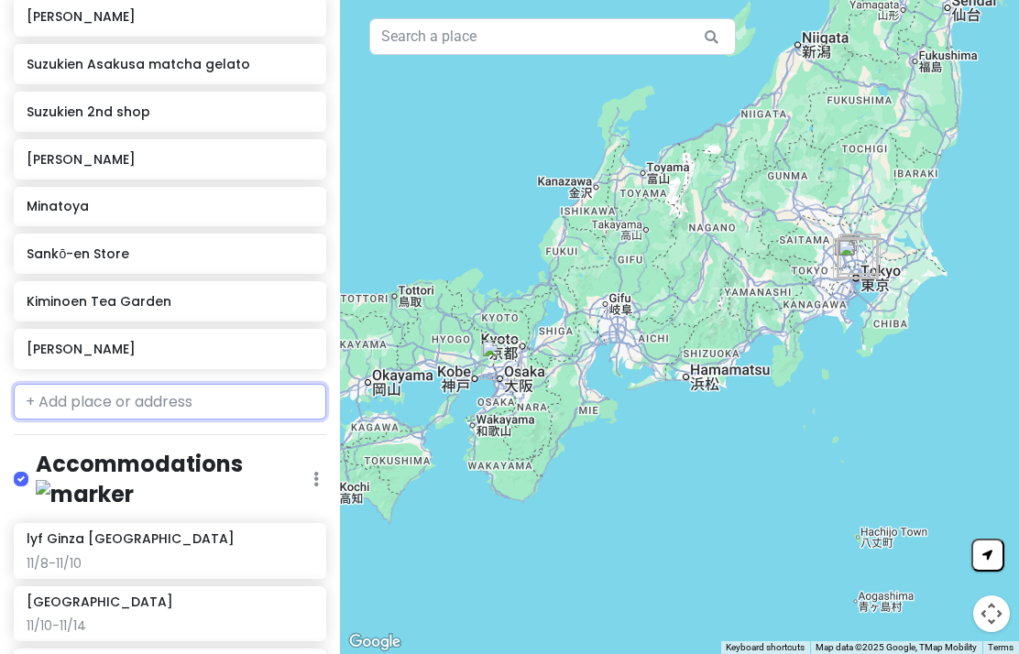
click at [203, 421] on input "text" at bounding box center [170, 402] width 312 height 37
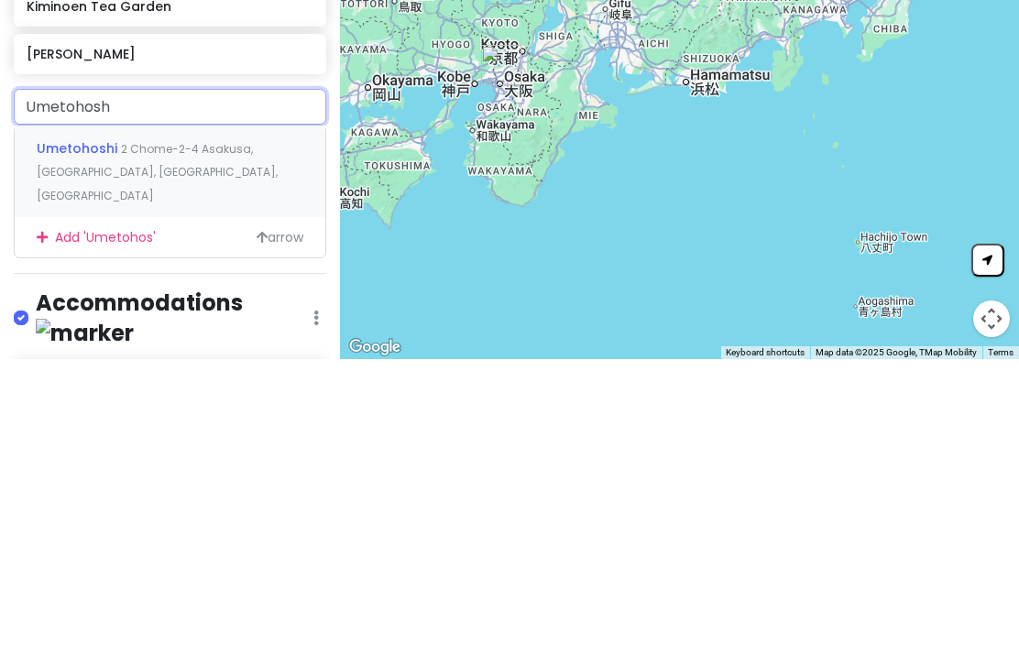
type input "Umetohoshi"
click at [62, 436] on span "2 Chome-2-4 Asakusa, Taito City, Tokyo, Japan" at bounding box center [157, 467] width 241 height 63
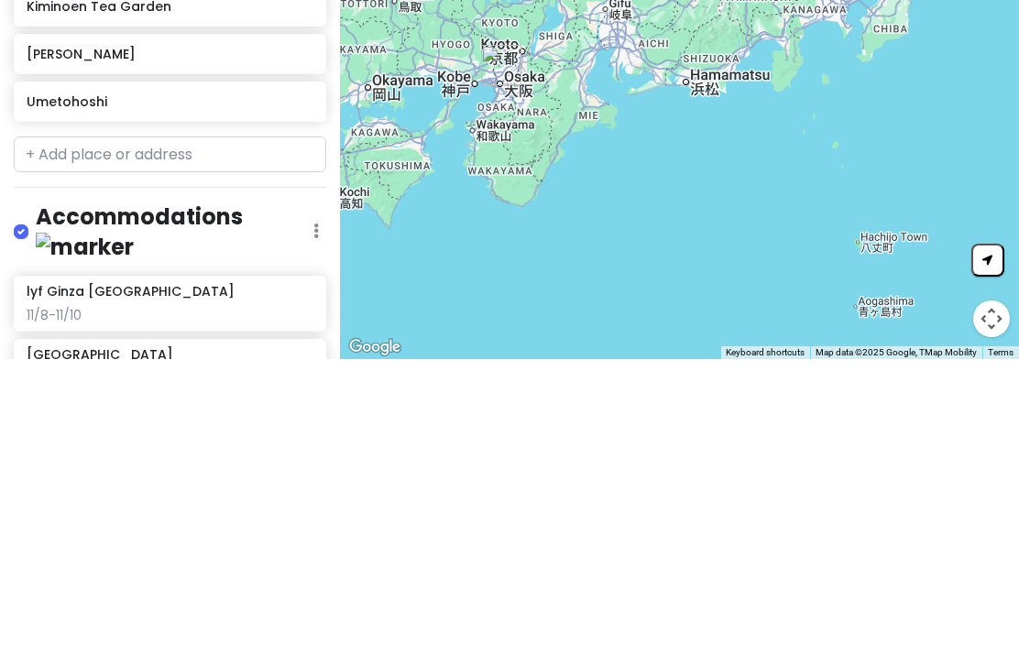
scroll to position [73, 0]
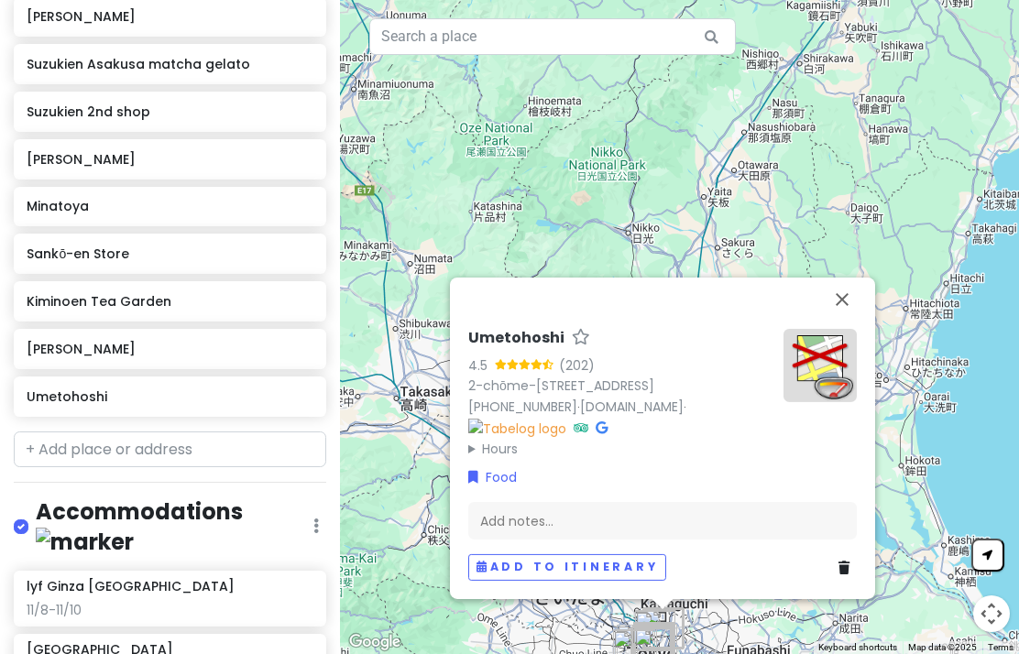
click at [845, 278] on button "Close" at bounding box center [842, 300] width 44 height 44
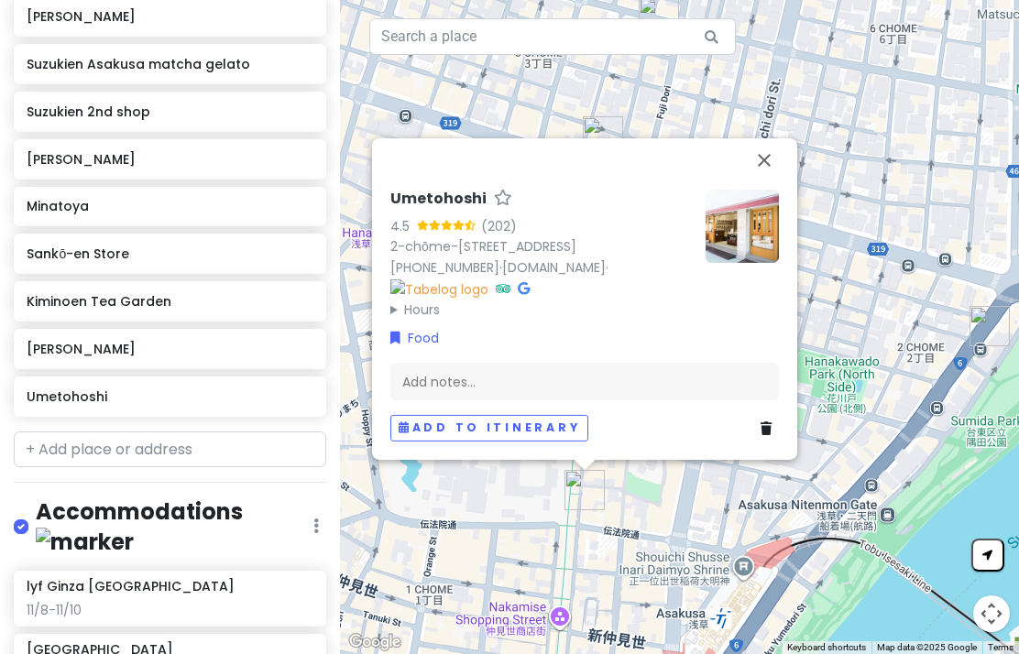
click at [766, 138] on button "Close" at bounding box center [764, 160] width 44 height 44
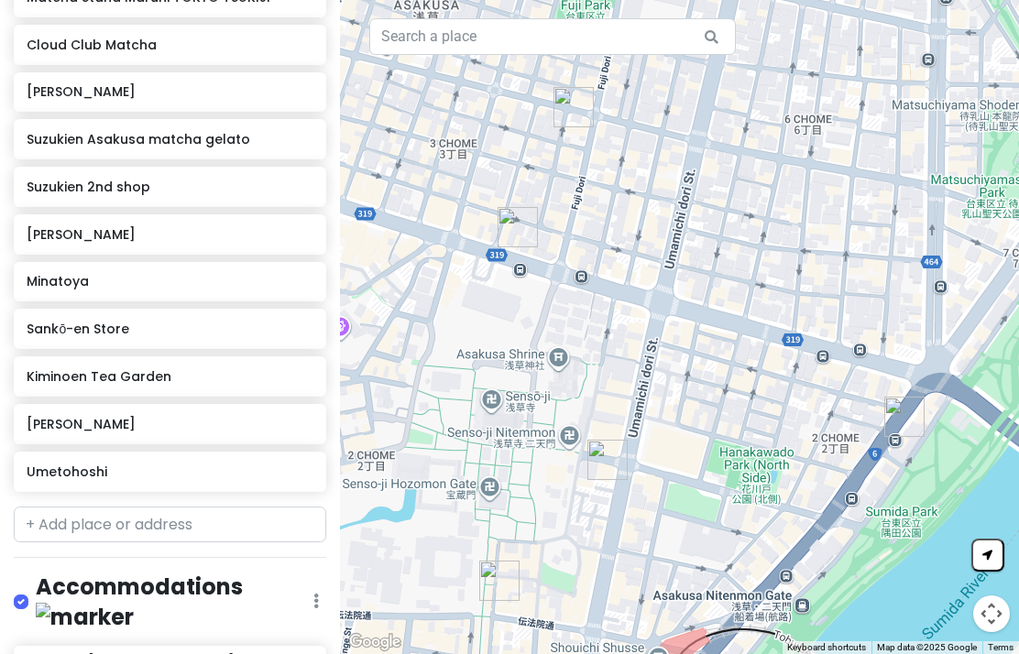
scroll to position [978, 0]
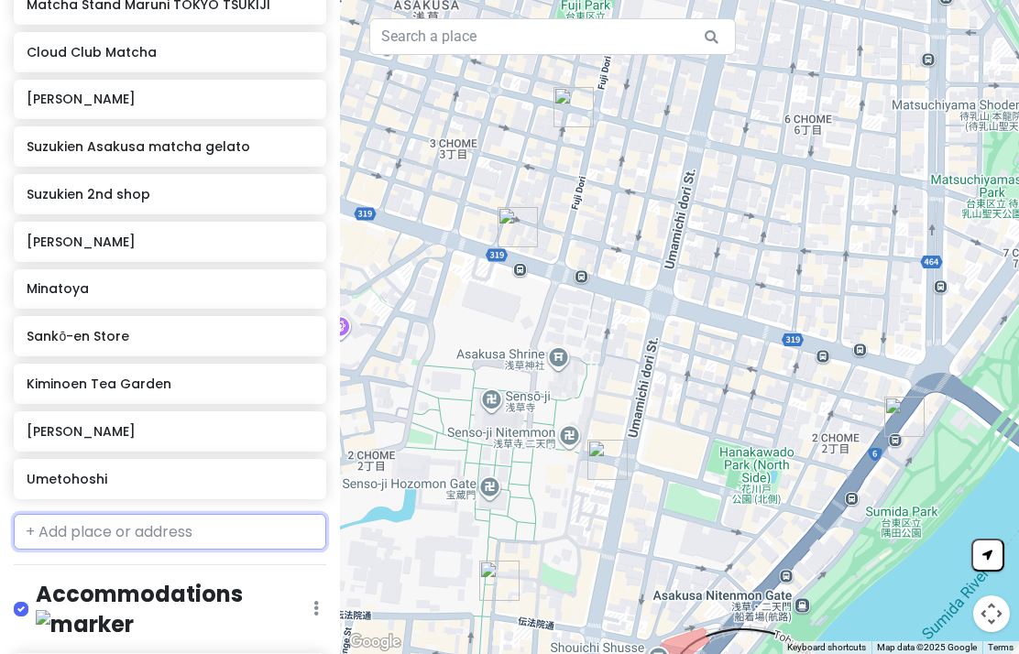
click at [235, 514] on input "text" at bounding box center [170, 532] width 312 height 37
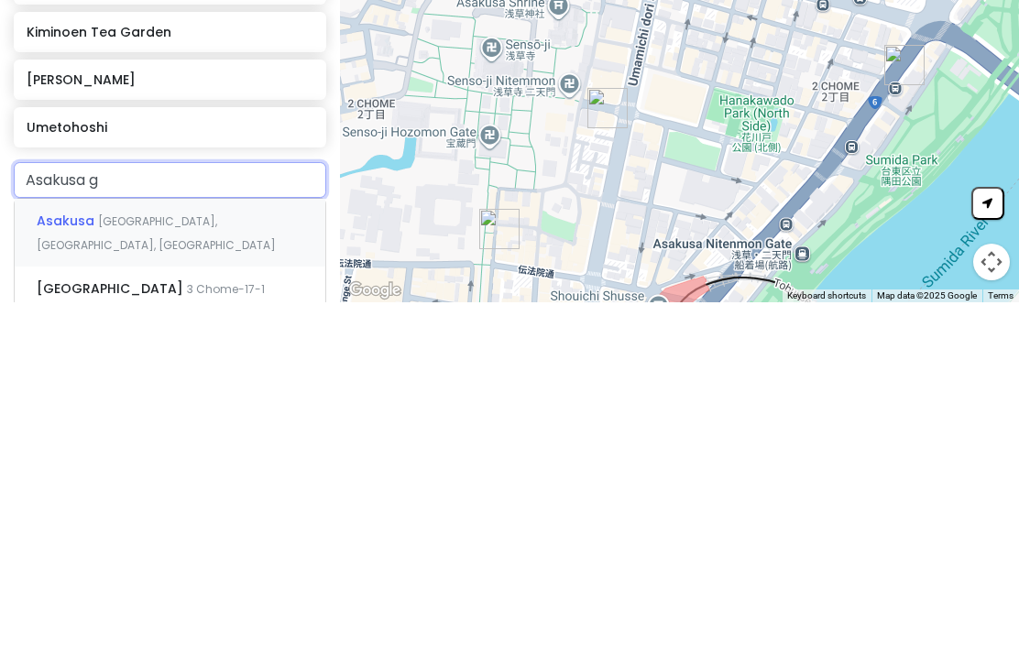
type input "Asakusa gy"
click at [55, 564] on span "Asakusa Gyukatsu" at bounding box center [93, 573] width 113 height 18
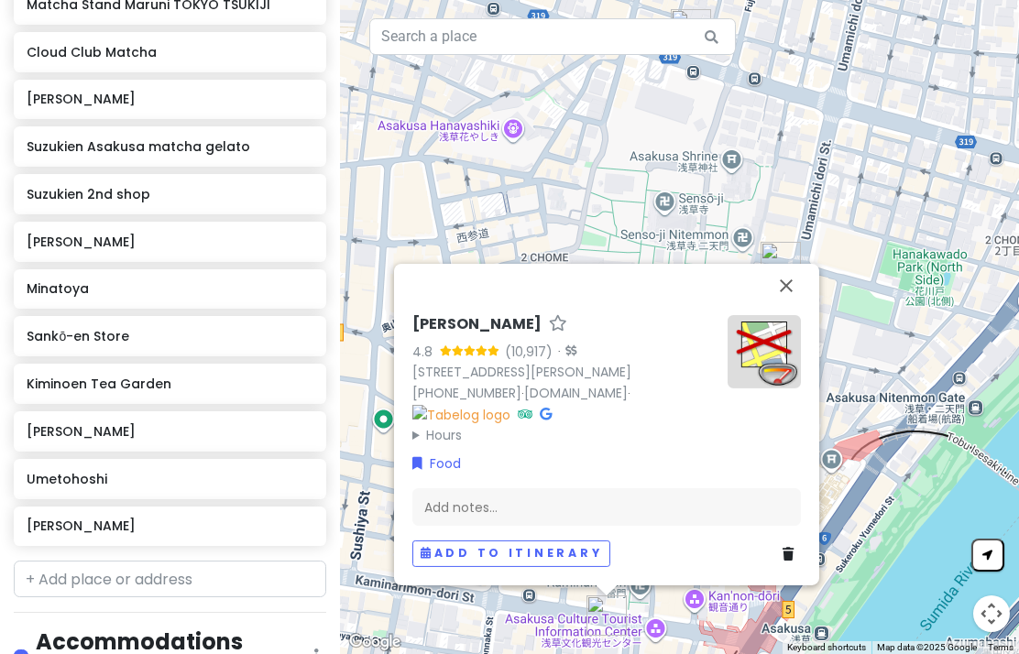
click at [790, 264] on button "Close" at bounding box center [786, 286] width 44 height 44
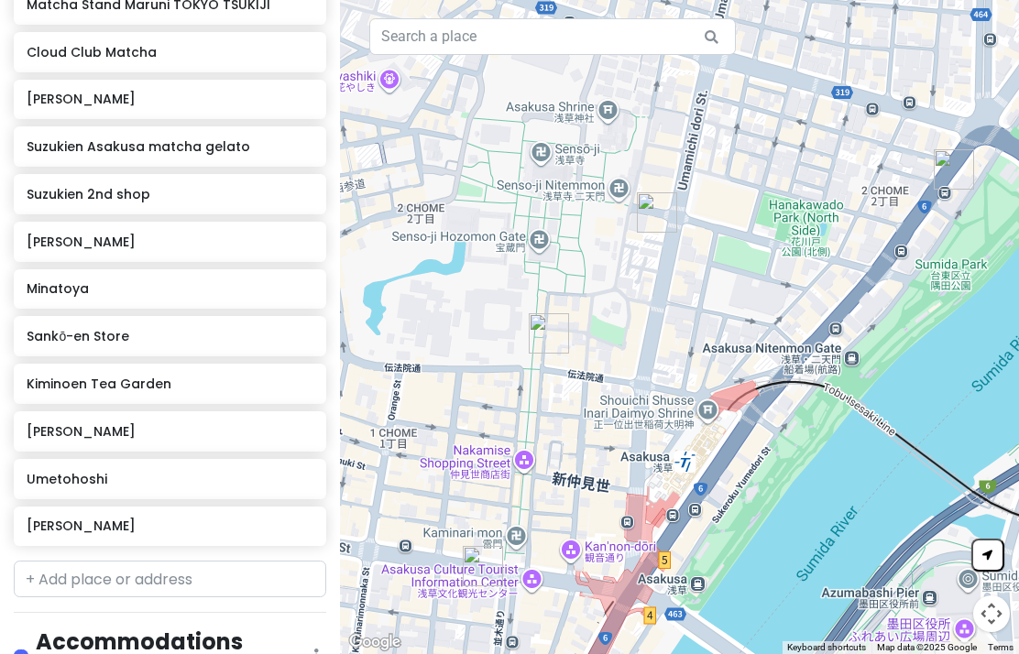
scroll to position [0, 0]
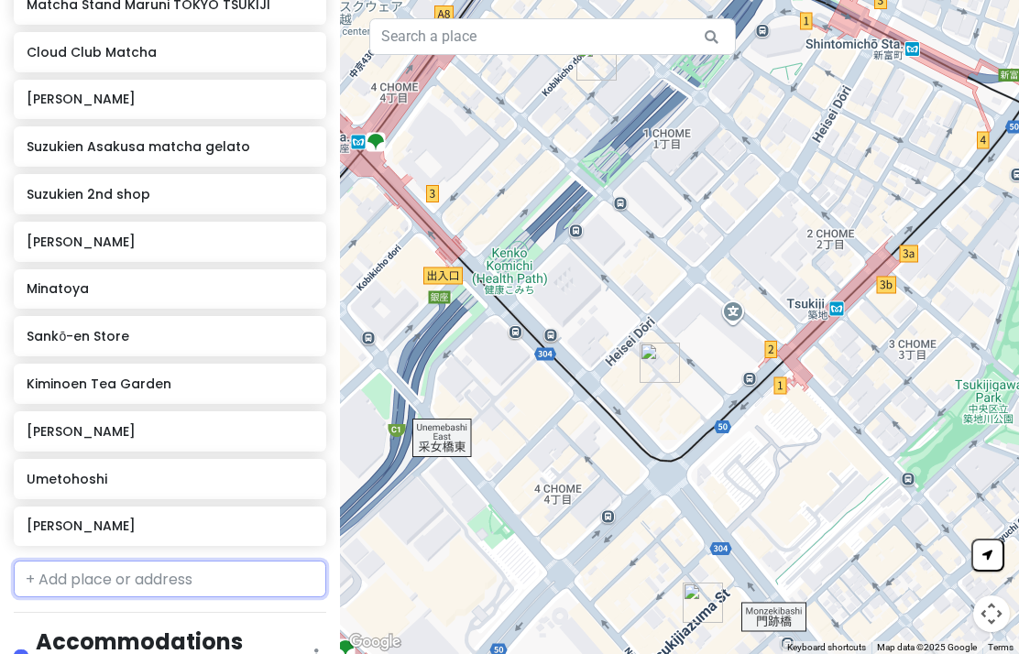
click at [208, 587] on input "text" at bounding box center [170, 579] width 312 height 37
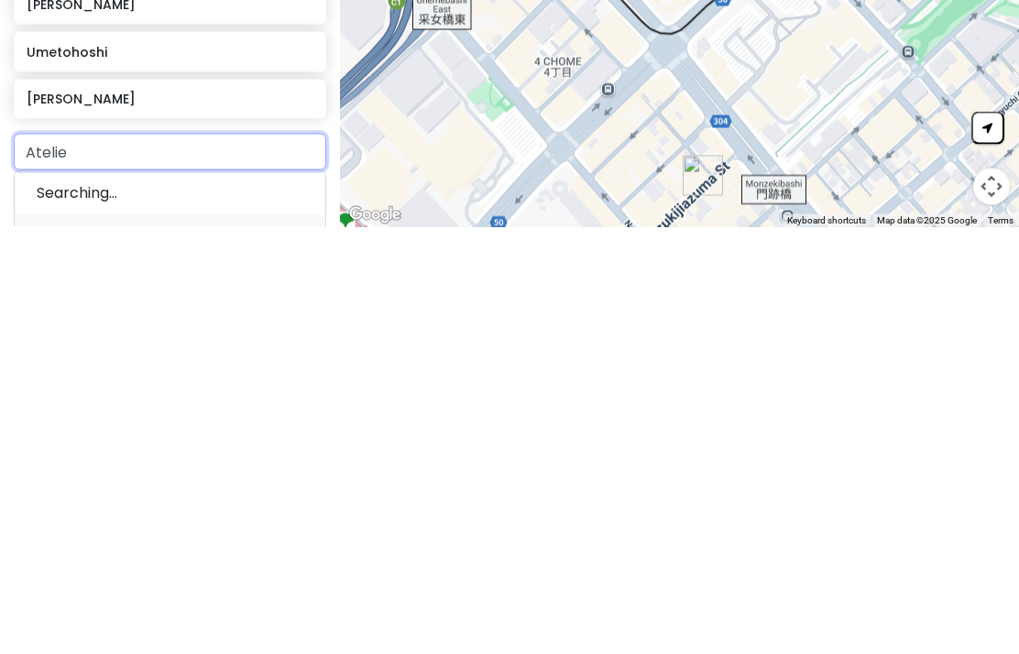
type input "Atelier"
click at [212, 598] on div "ATELIER MATCHA Japan, Tokyo, Chuo City, Ginza, 8 Chome−18−4" at bounding box center [170, 643] width 311 height 91
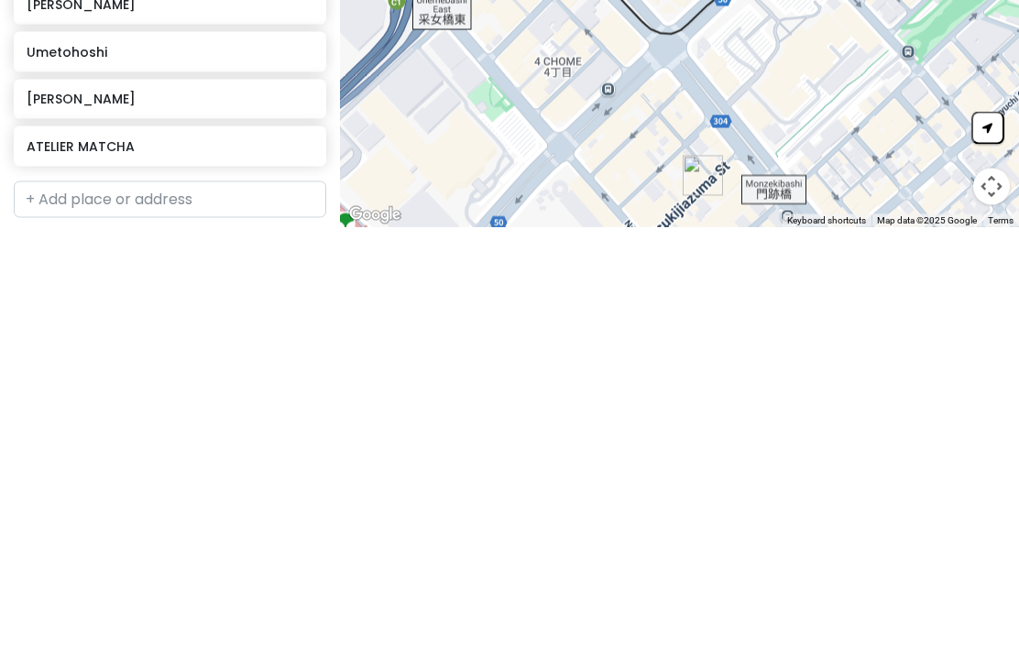
scroll to position [73, 0]
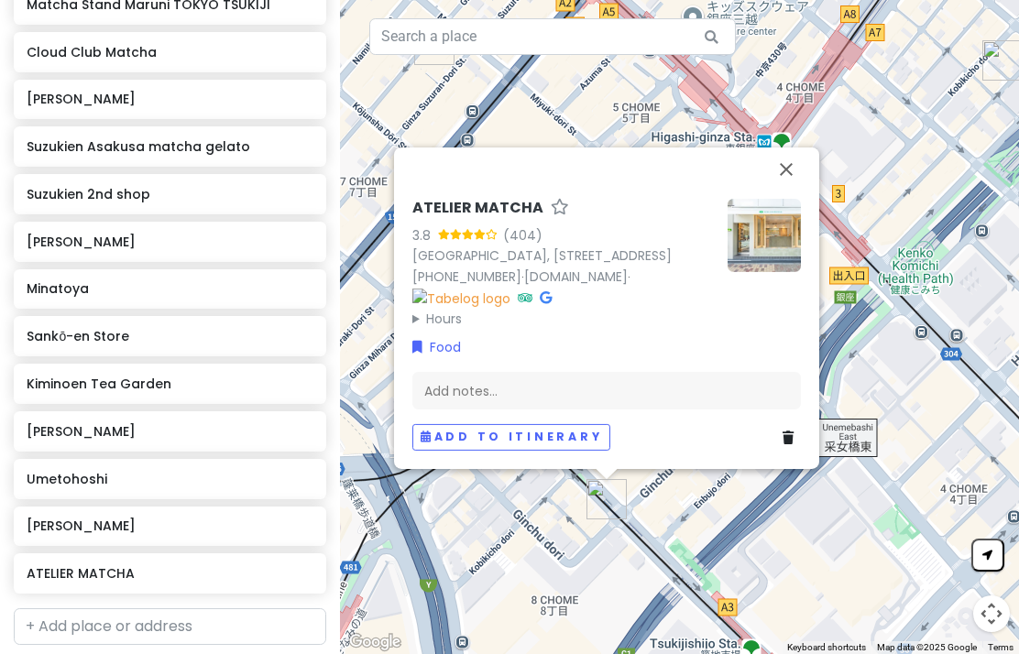
click at [786, 148] on button "Close" at bounding box center [786, 170] width 44 height 44
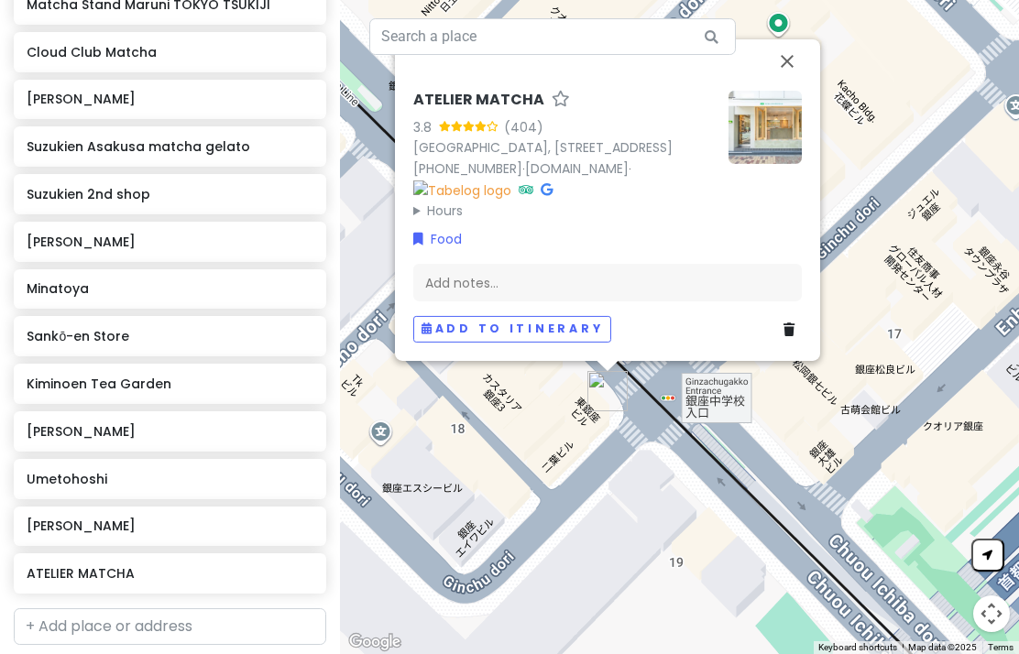
click at [451, 201] on summary "Hours" at bounding box center [563, 211] width 301 height 20
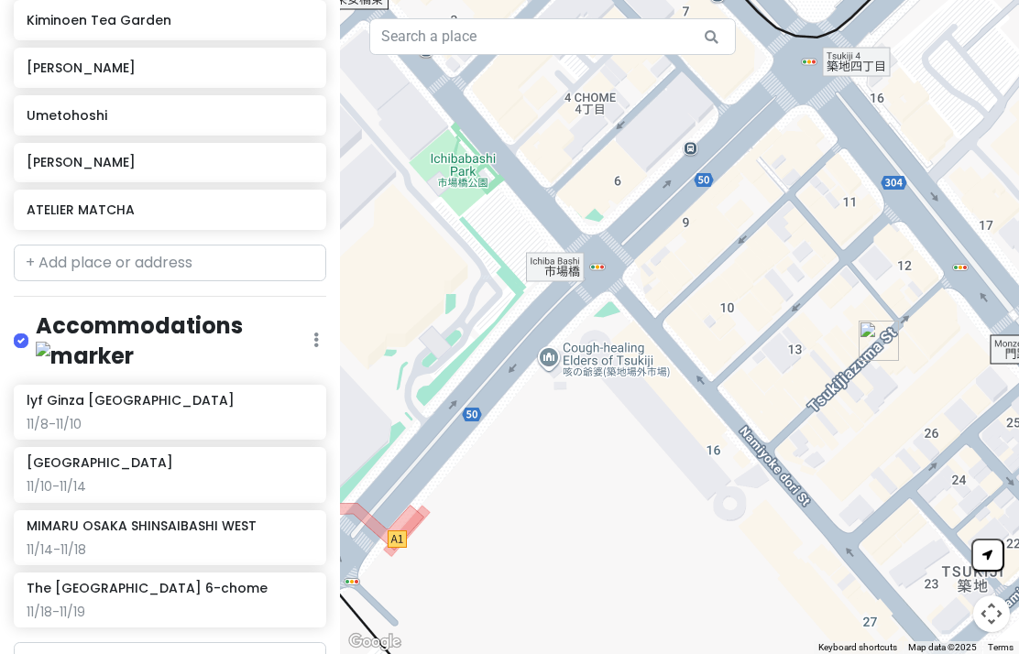
scroll to position [1337, 0]
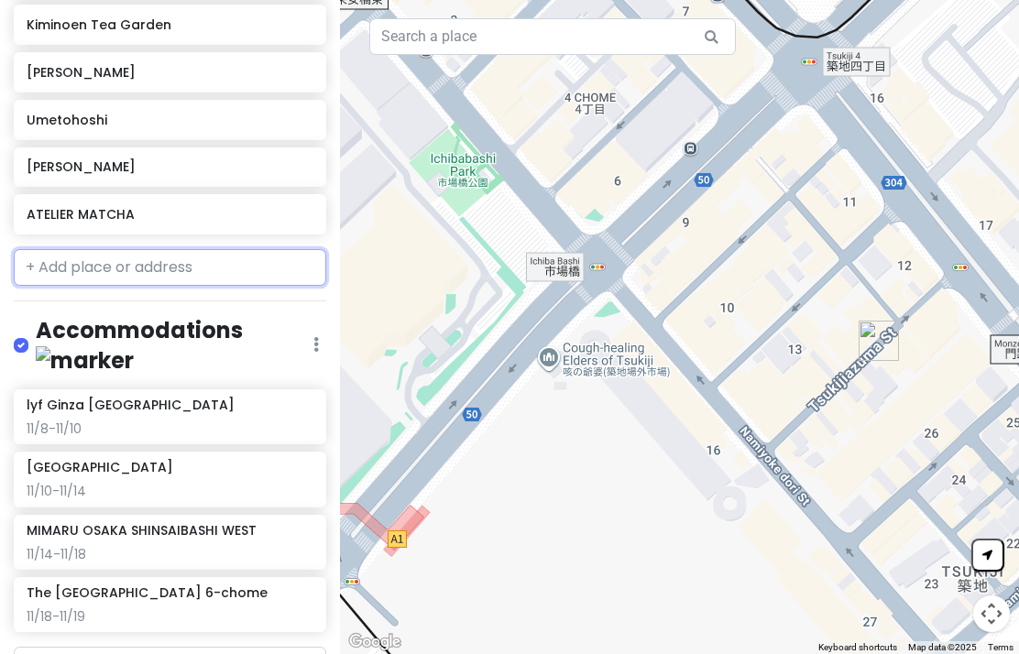
click at [253, 286] on input "text" at bounding box center [170, 267] width 312 height 37
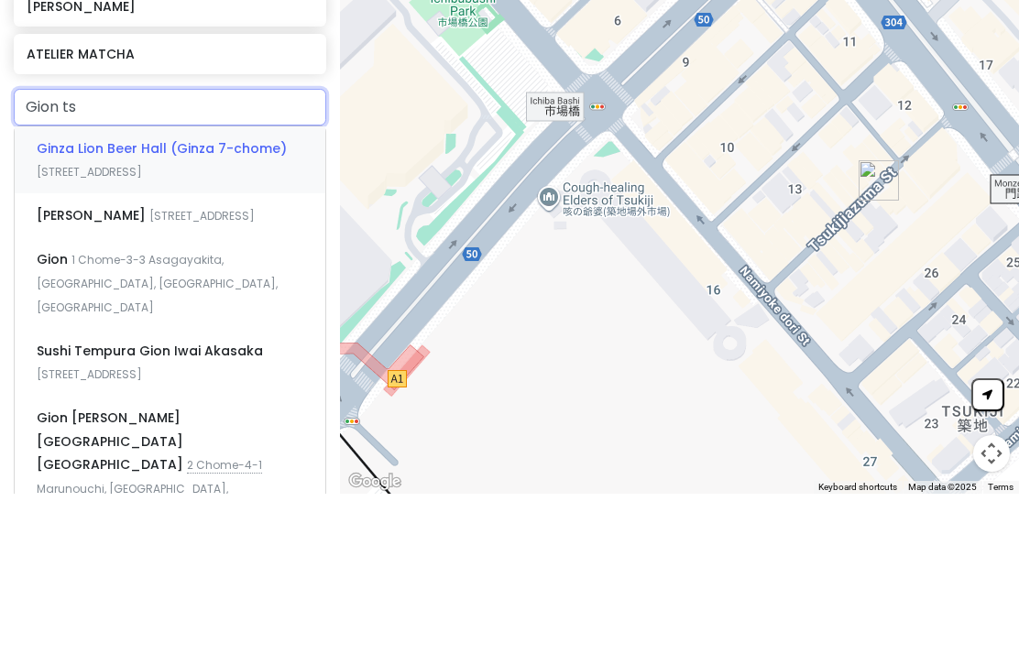
type input "Gion tsu"
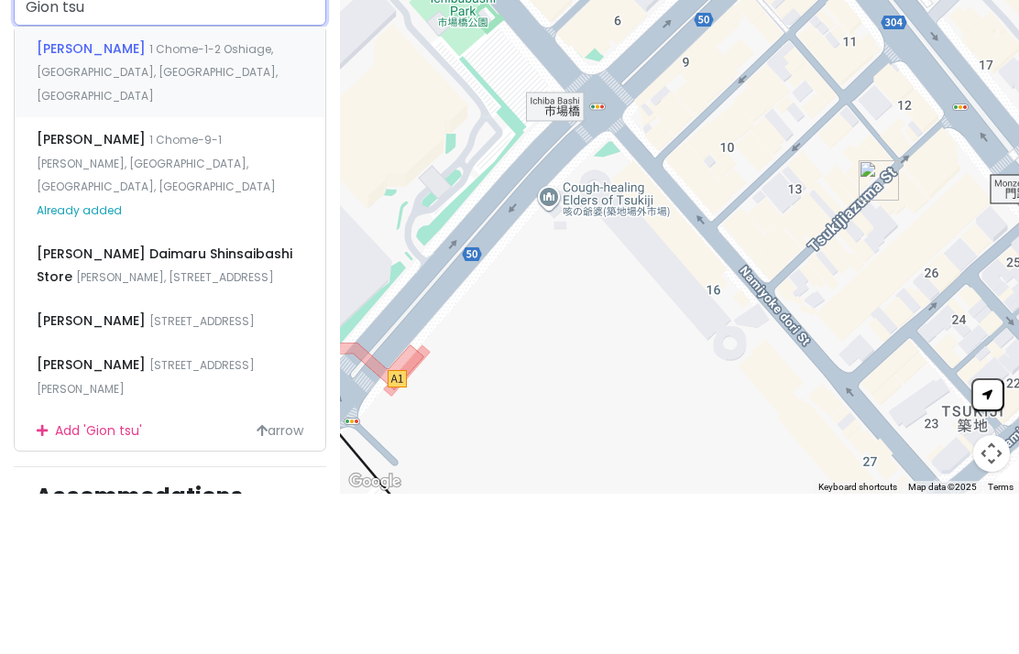
scroll to position [1438, 0]
click at [46, 201] on span "1 Chome-1-2 Oshiage, Sumida City, Tokyo, Japan" at bounding box center [157, 232] width 241 height 62
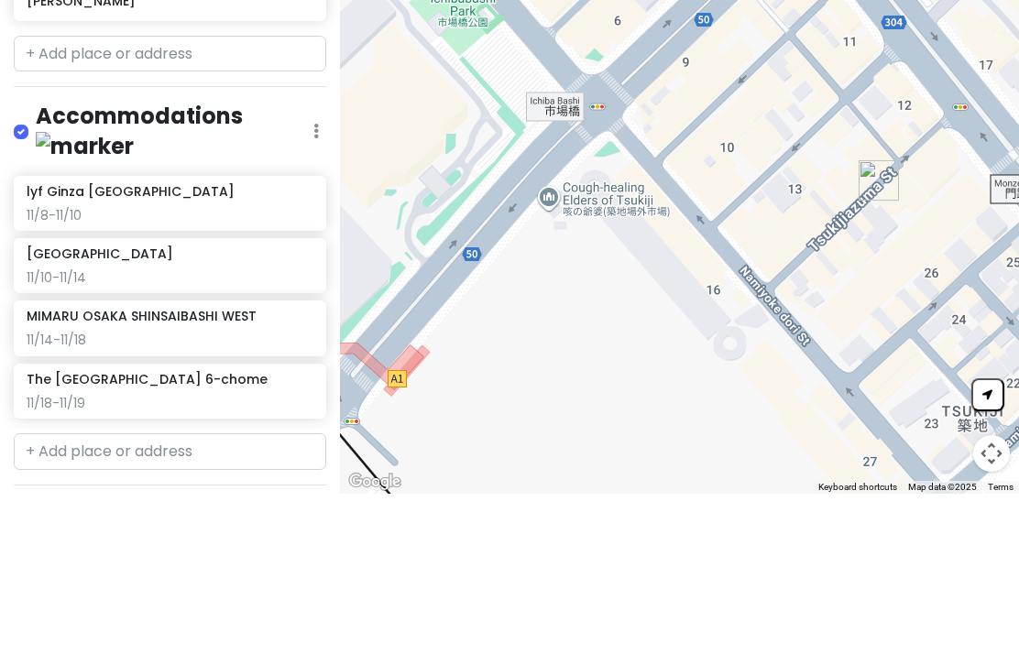
scroll to position [73, 0]
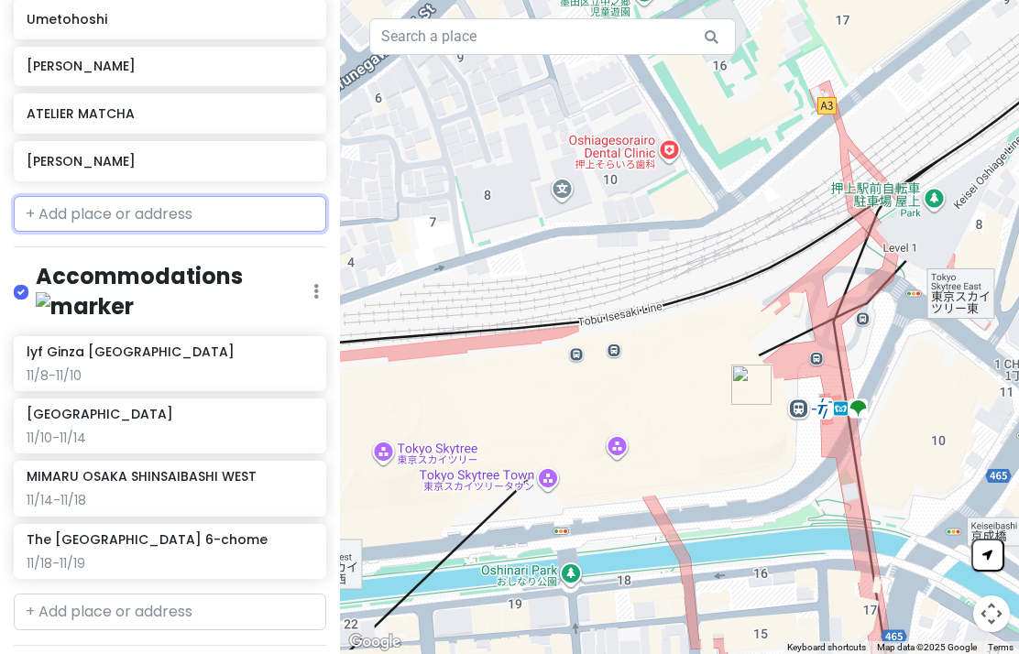
click at [54, 196] on input "text" at bounding box center [170, 214] width 312 height 37
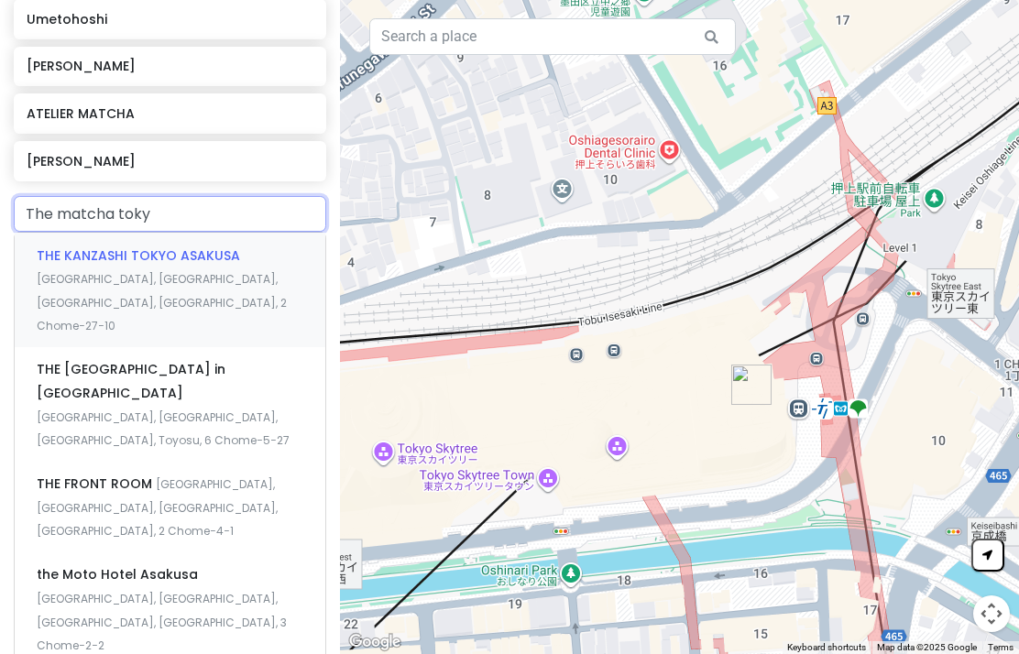
type input "The matcha tokyo"
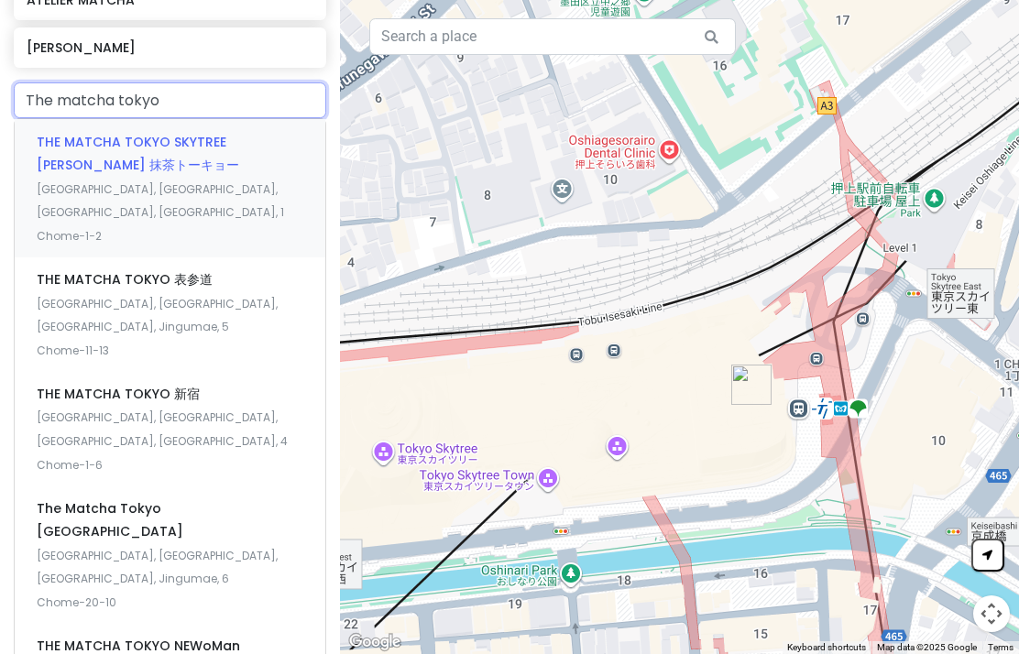
scroll to position [1555, 0]
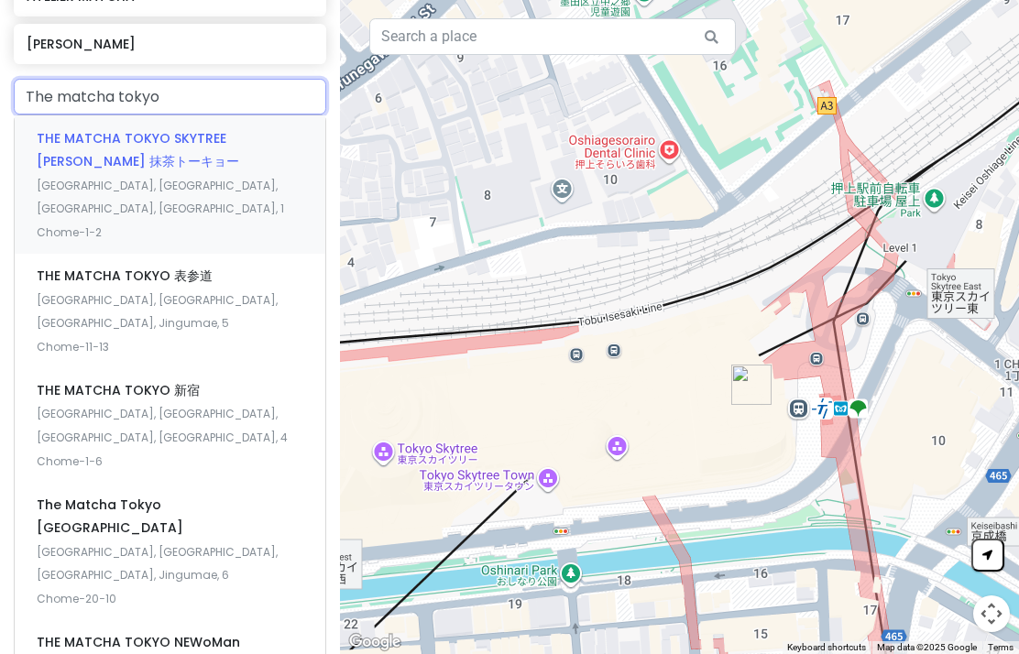
click at [88, 129] on span "THE MATCHA TOKYO SKYTREE [PERSON_NAME] 抹茶トーキョー" at bounding box center [138, 150] width 203 height 42
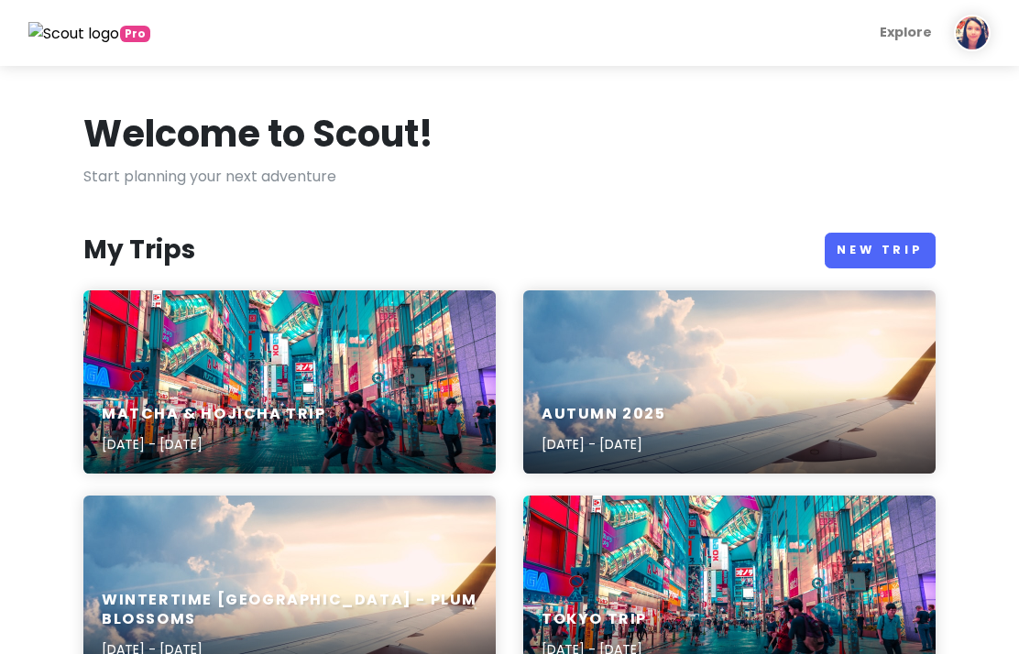
click at [126, 375] on div "Matcha & Hojicha Trip [DATE] - [DATE]" at bounding box center [289, 381] width 412 height 183
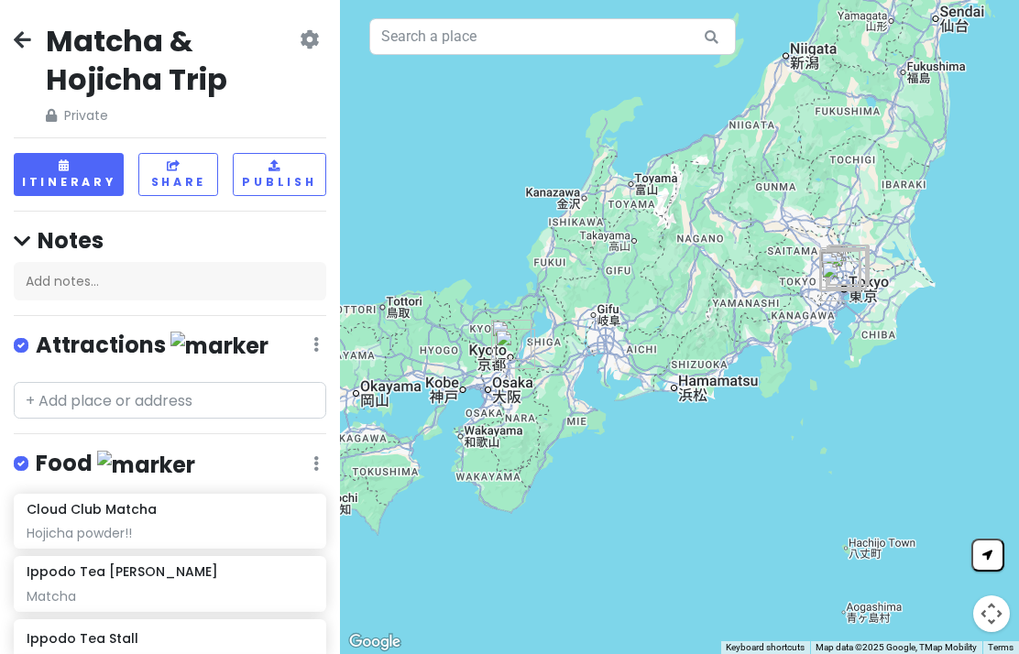
click at [16, 47] on icon at bounding box center [22, 39] width 17 height 15
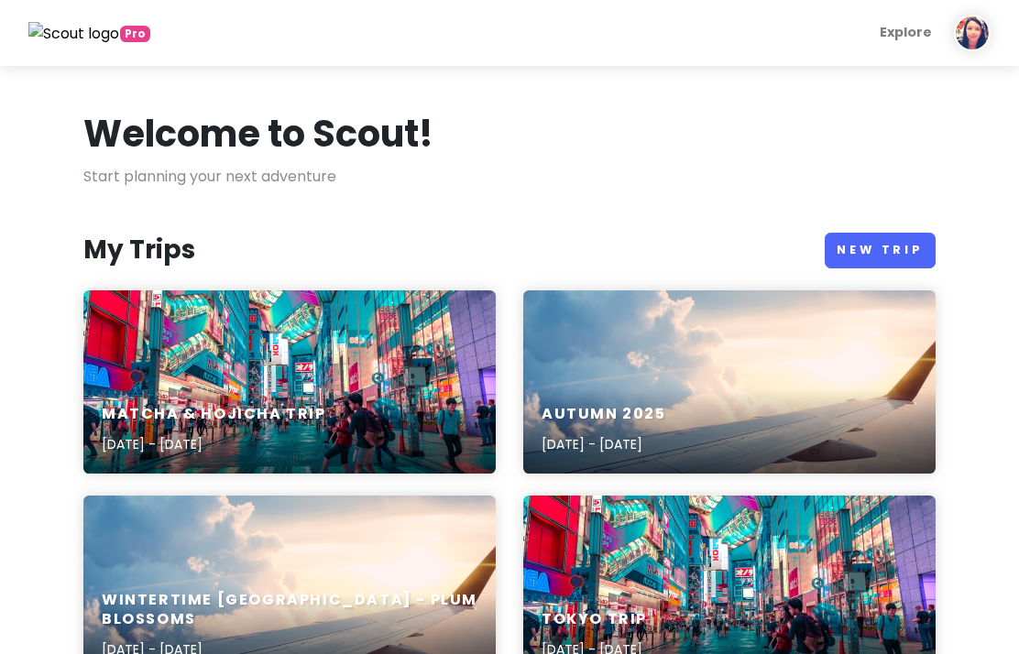
click at [982, 30] on img at bounding box center [972, 33] width 37 height 37
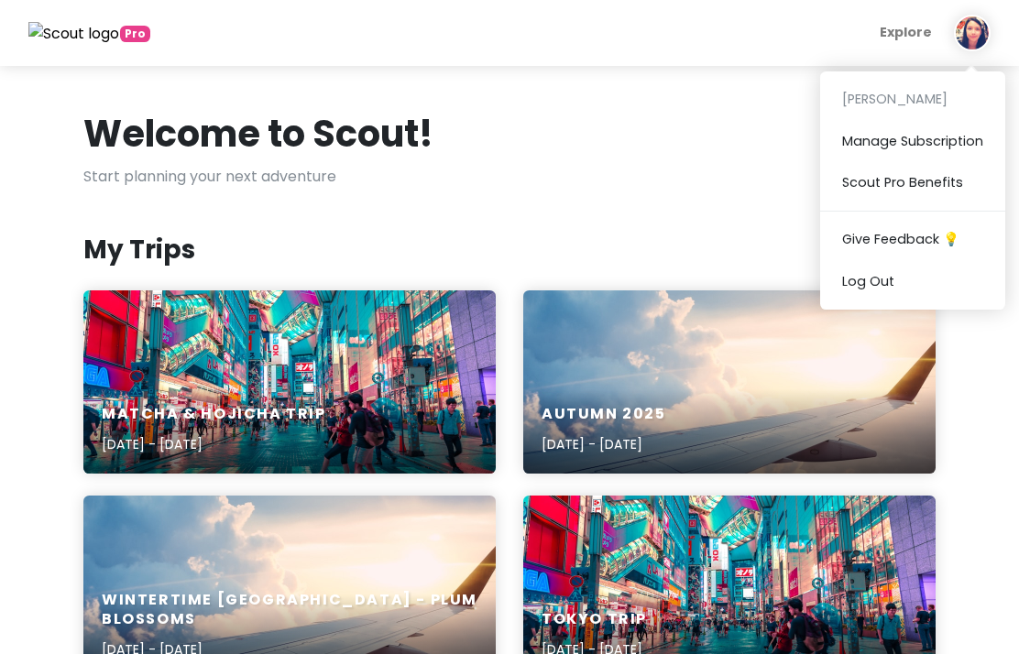
click at [966, 134] on button "Manage Subscription" at bounding box center [912, 140] width 185 height 41
